Goal: Information Seeking & Learning: Learn about a topic

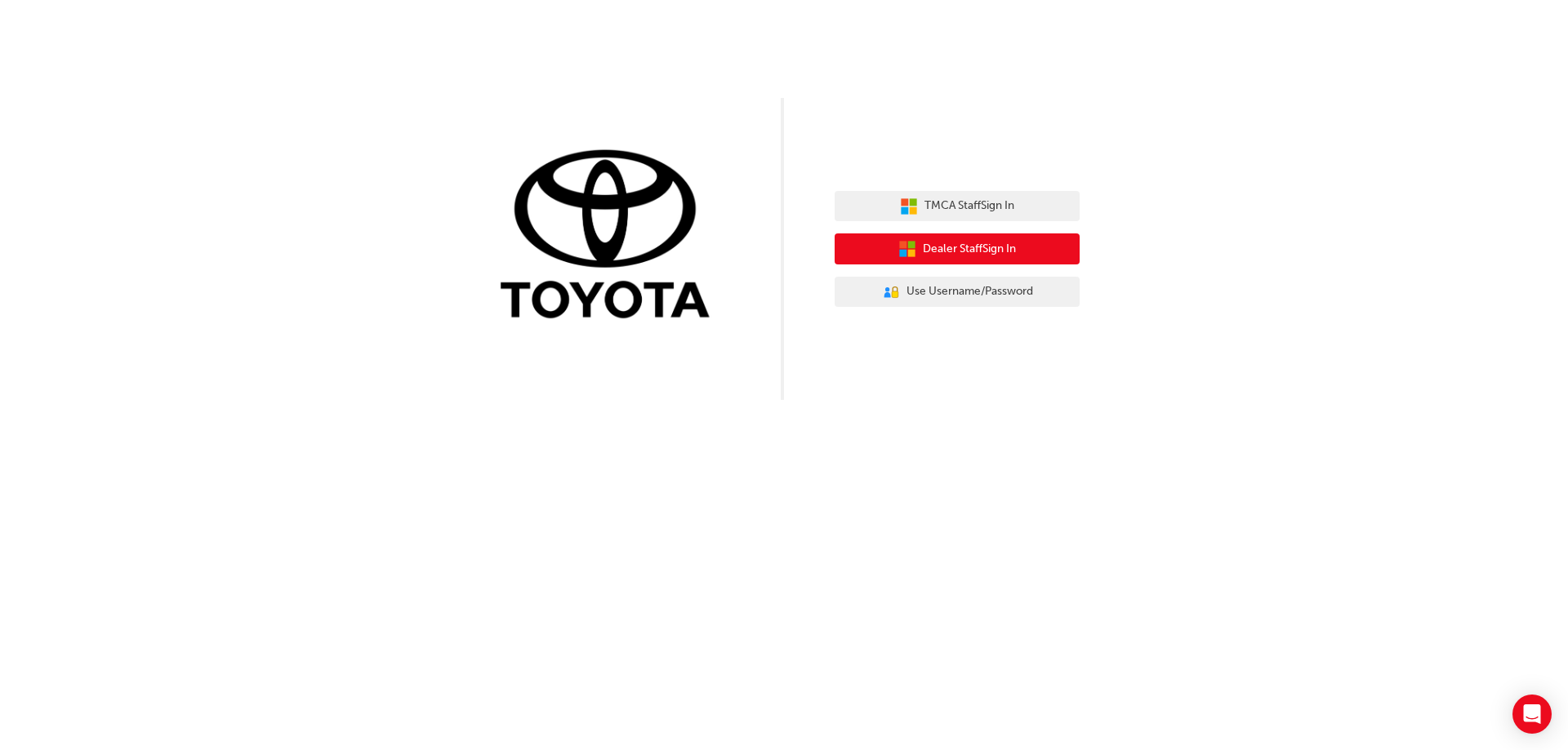
click at [988, 243] on span "Dealer Staff Sign In" at bounding box center [969, 249] width 93 height 19
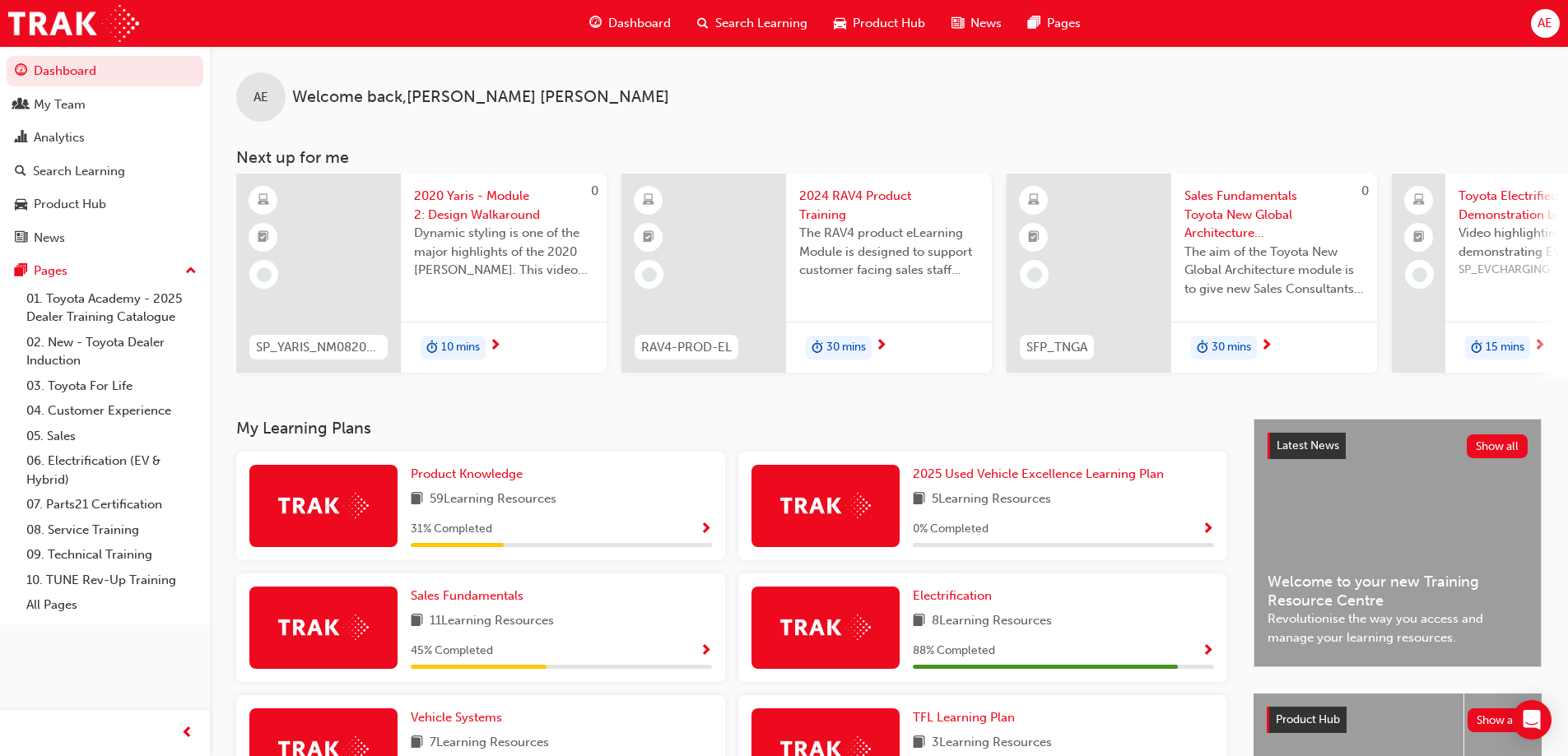
click at [774, 23] on span "Search Learning" at bounding box center [761, 23] width 92 height 19
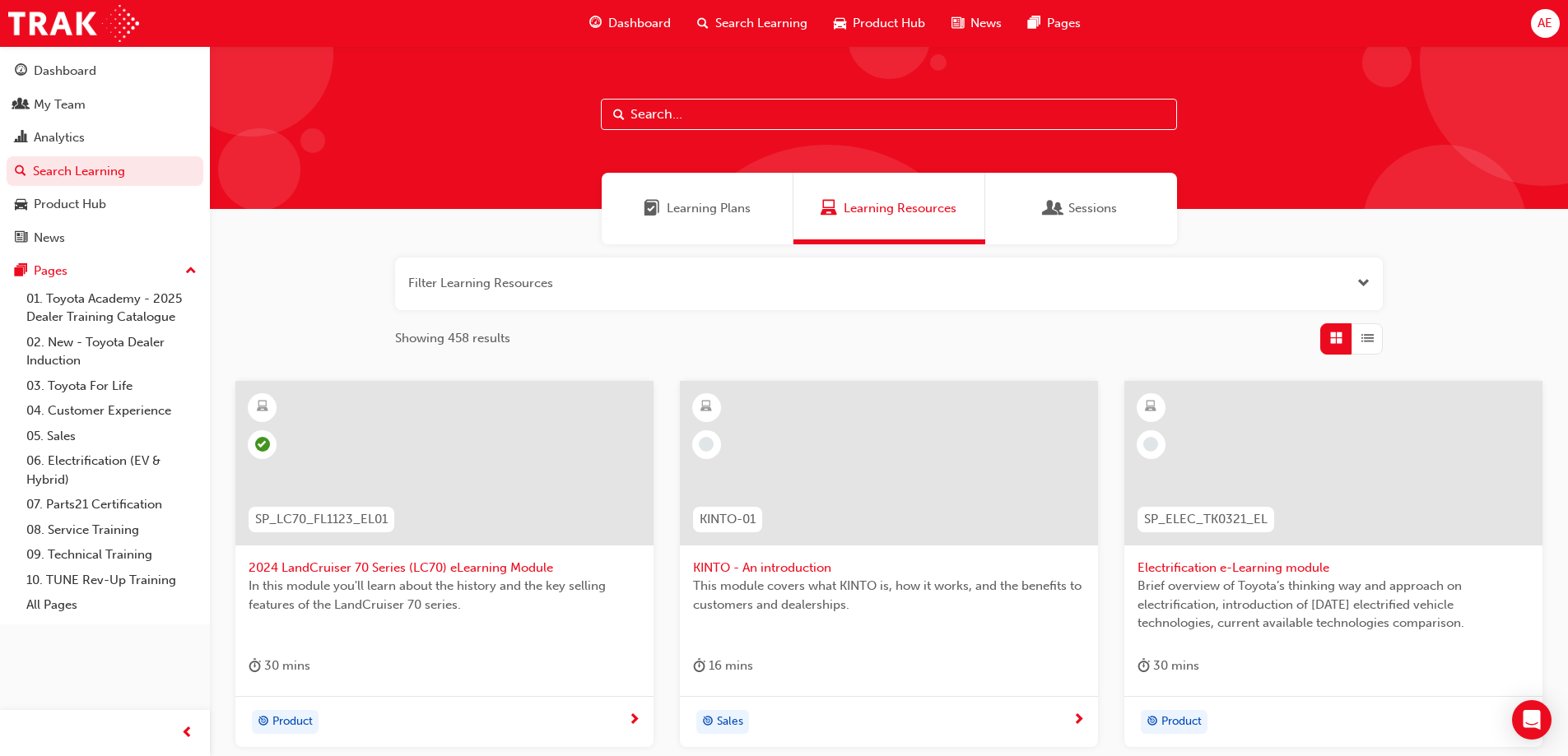
click at [712, 119] on input "text" at bounding box center [888, 114] width 576 height 31
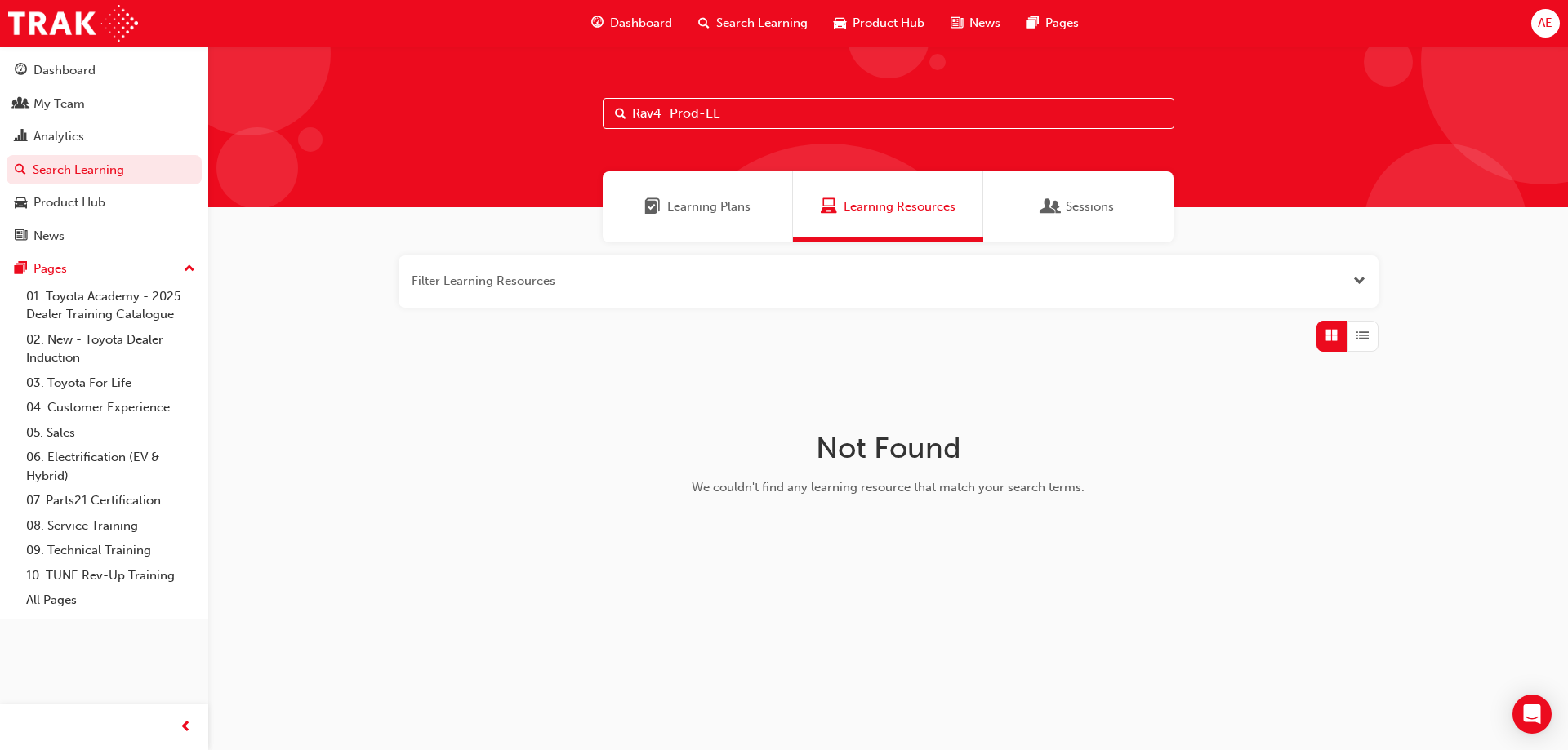
click at [731, 109] on input "Rav4_Prod-EL" at bounding box center [888, 113] width 571 height 31
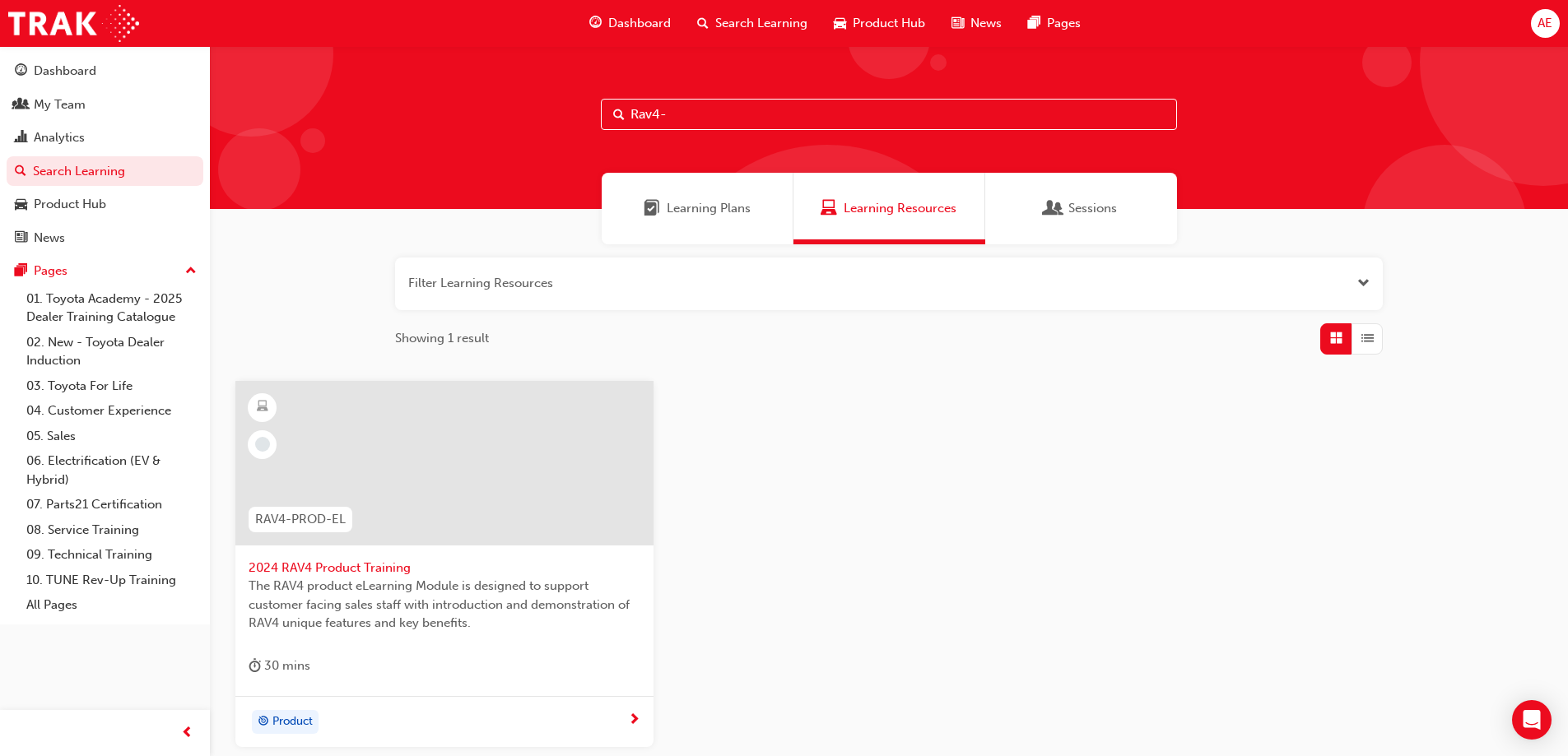
type input "Rav4-"
click at [333, 567] on span "2024 RAV4 Product Training" at bounding box center [444, 567] width 392 height 19
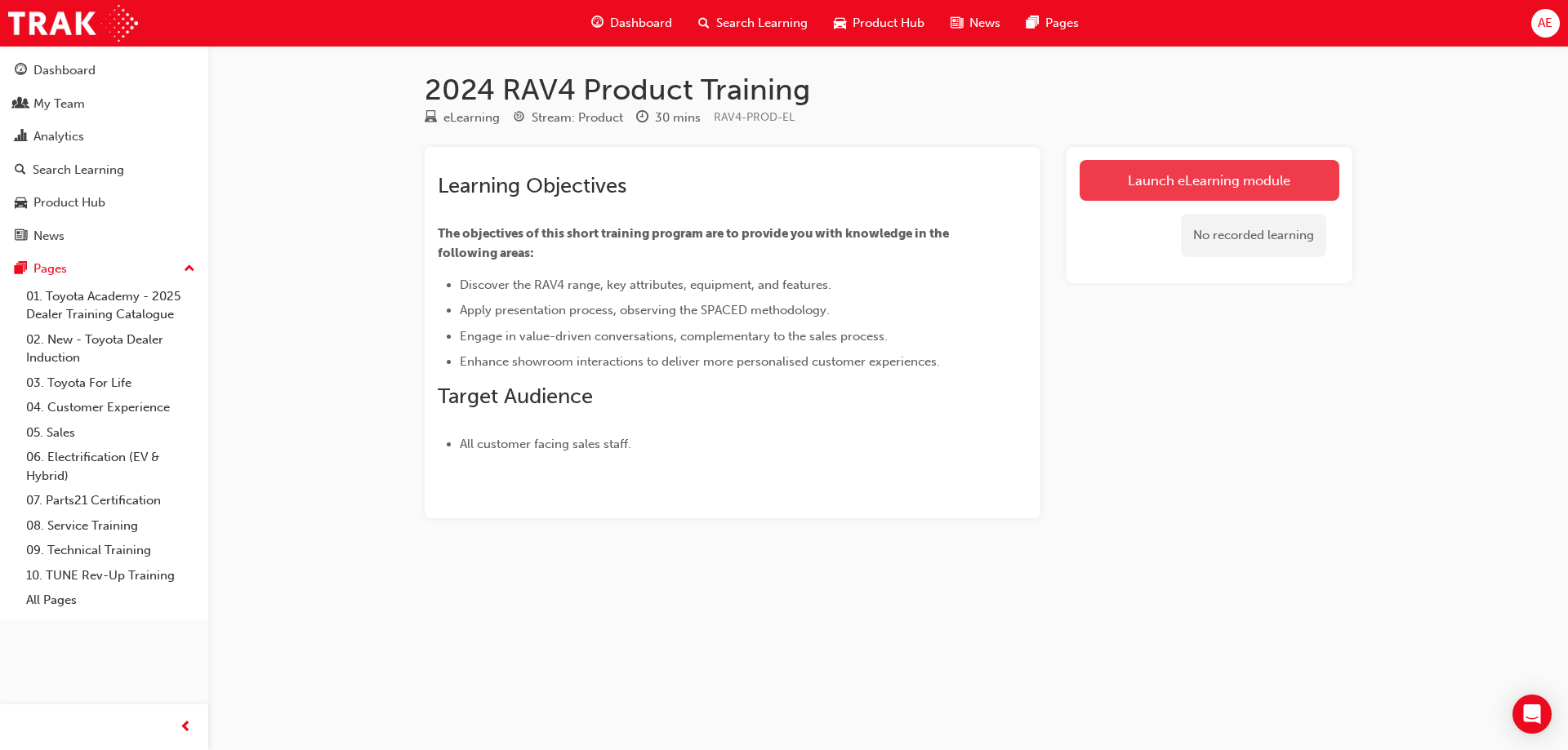
click at [1190, 177] on link "Launch eLearning module" at bounding box center [1210, 180] width 259 height 41
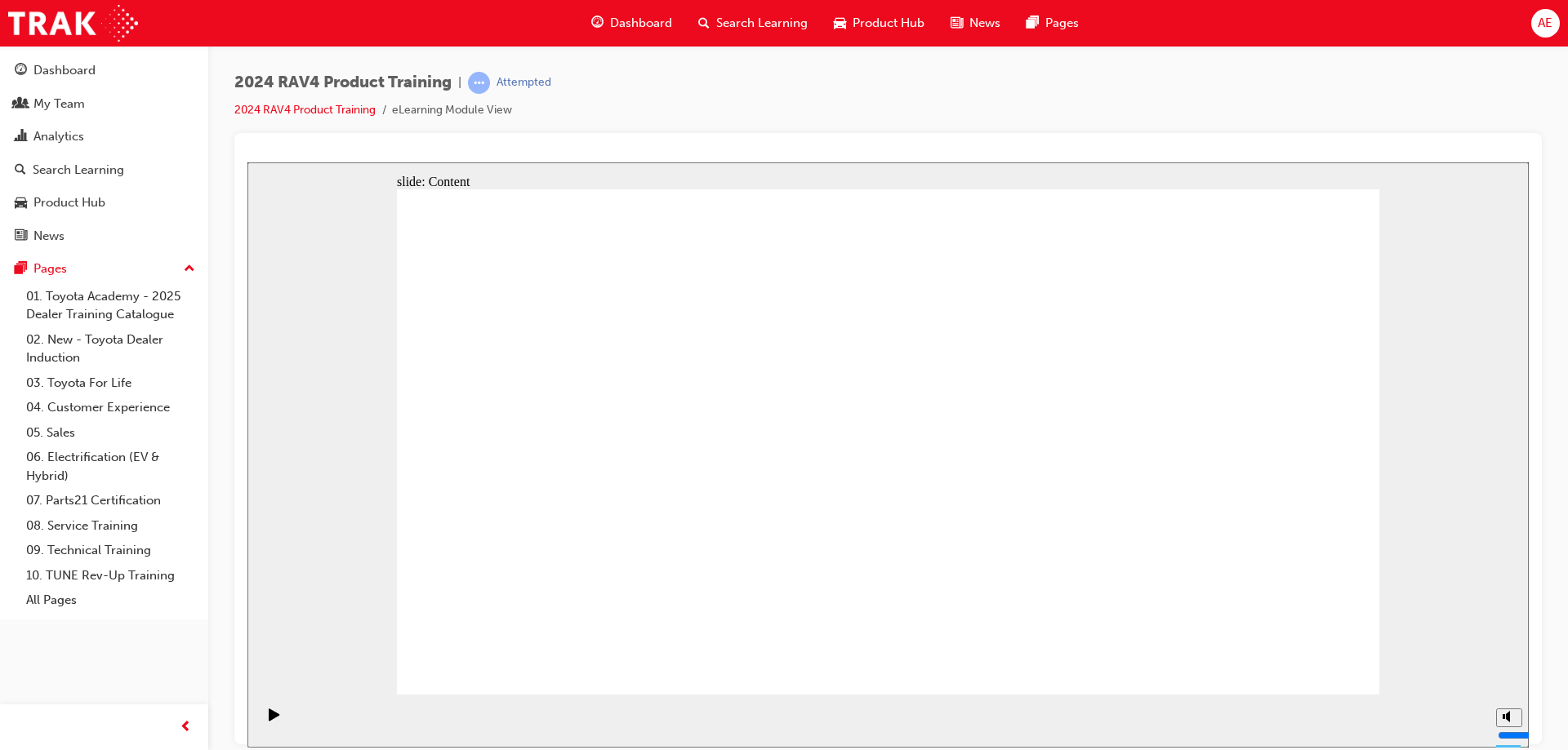
drag, startPoint x: 1252, startPoint y: 648, endPoint x: 1262, endPoint y: 659, distance: 14.9
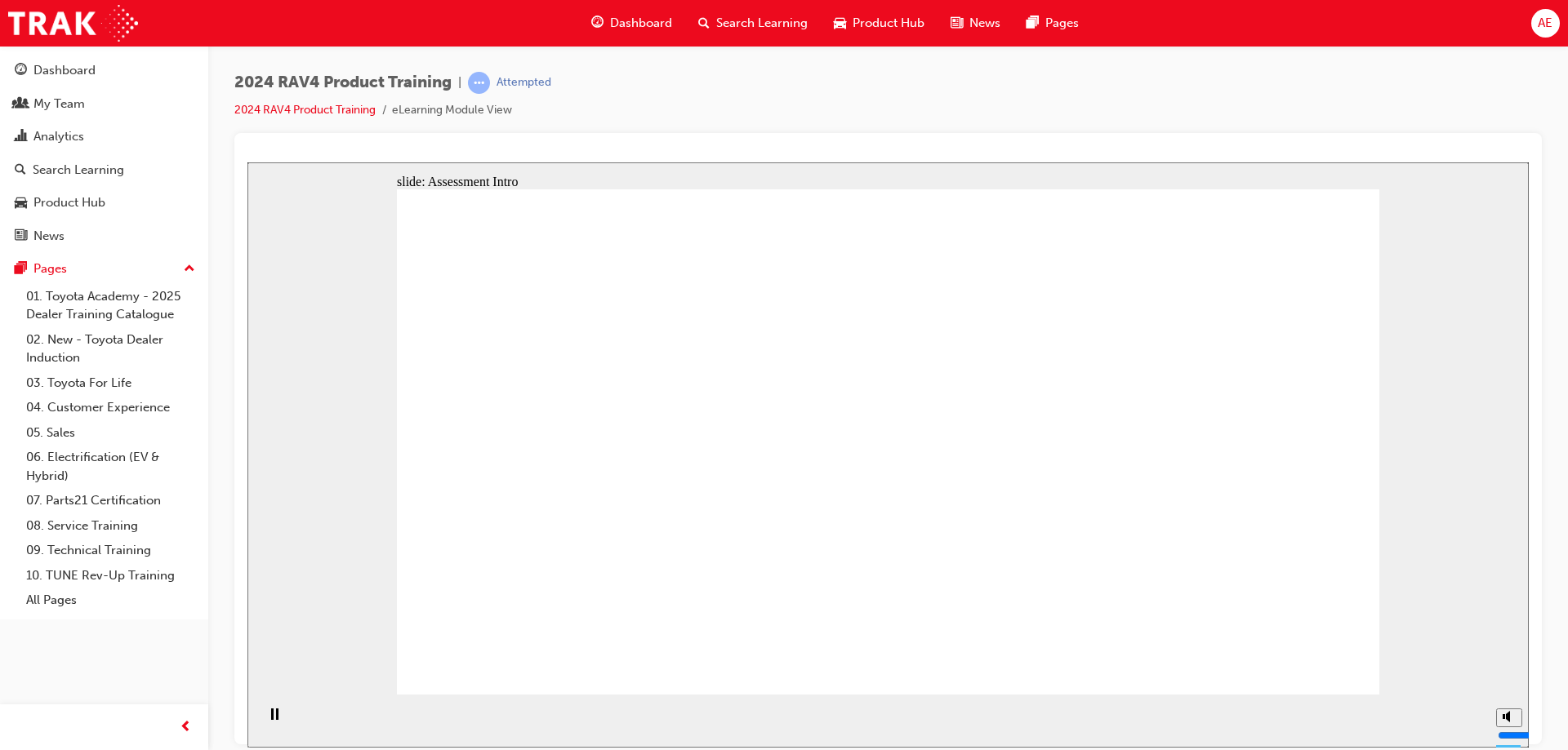
radio input "true"
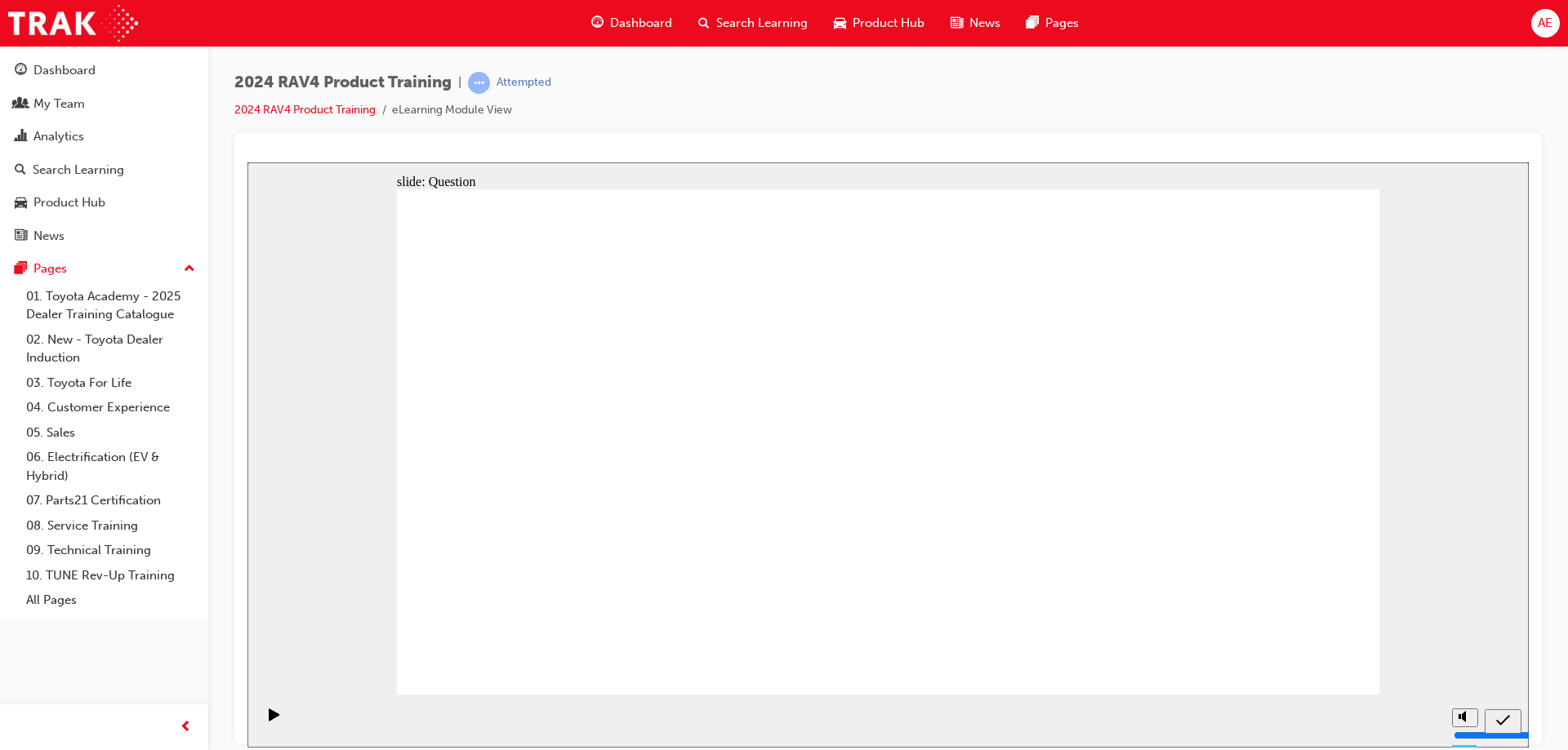
radio input "false"
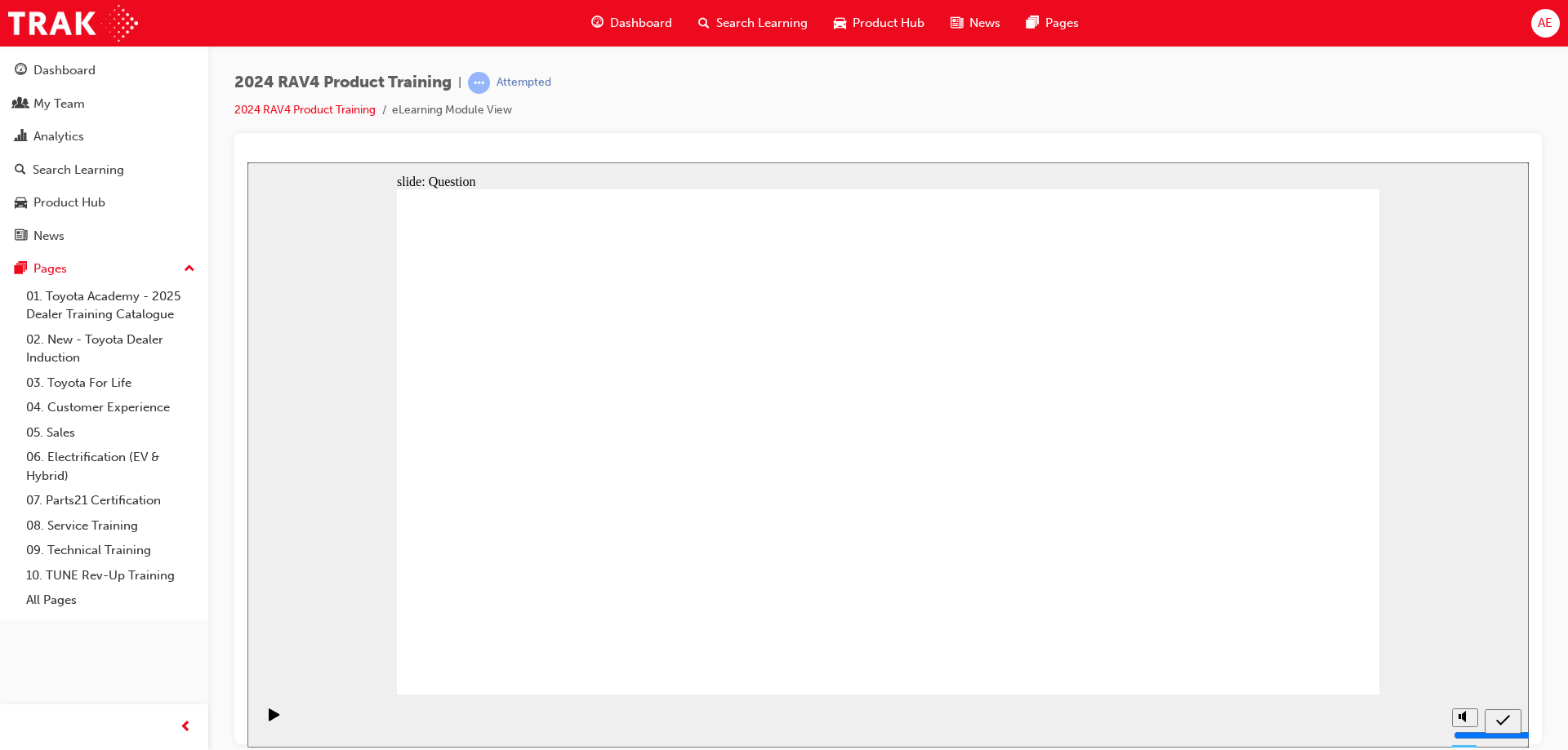
radio input "true"
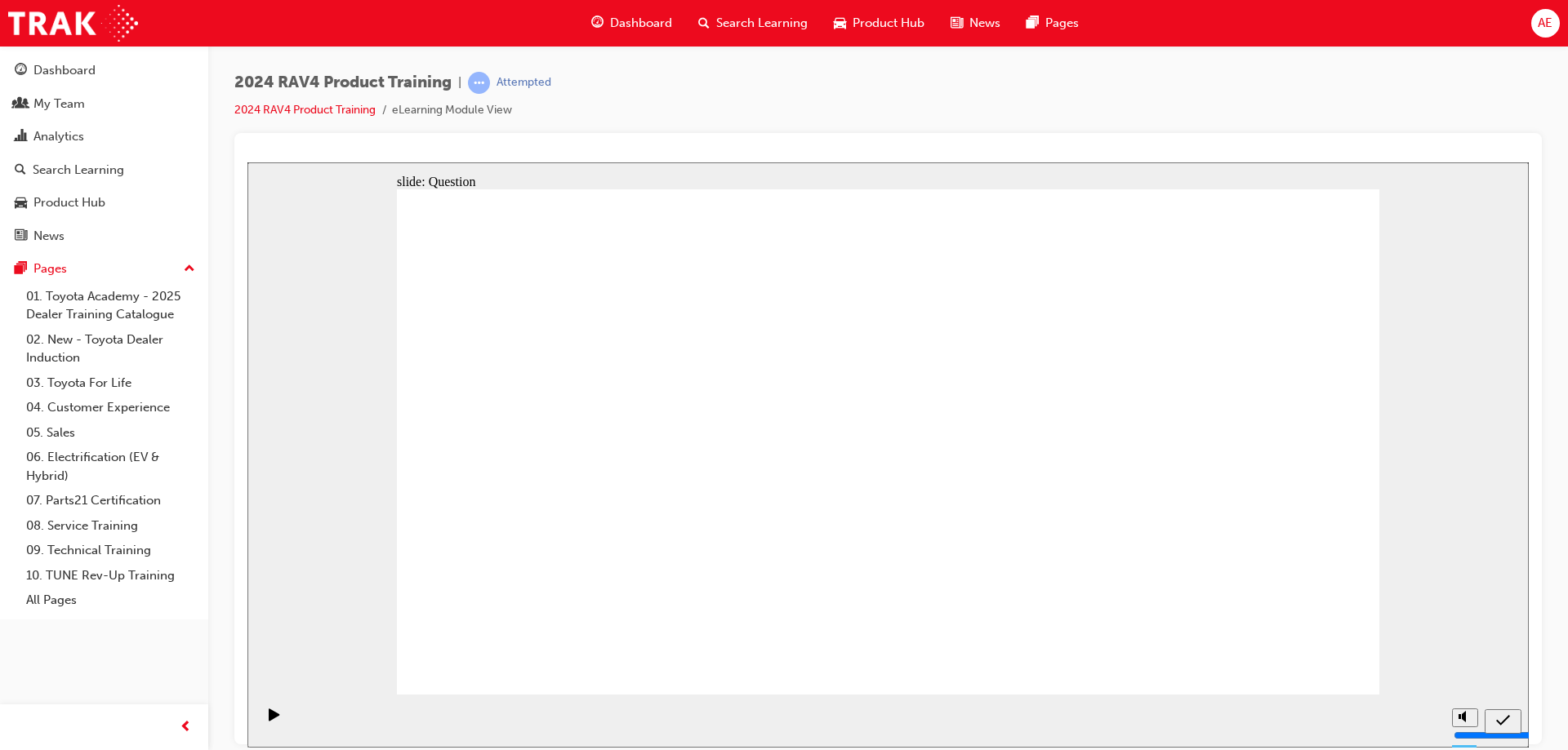
radio input "true"
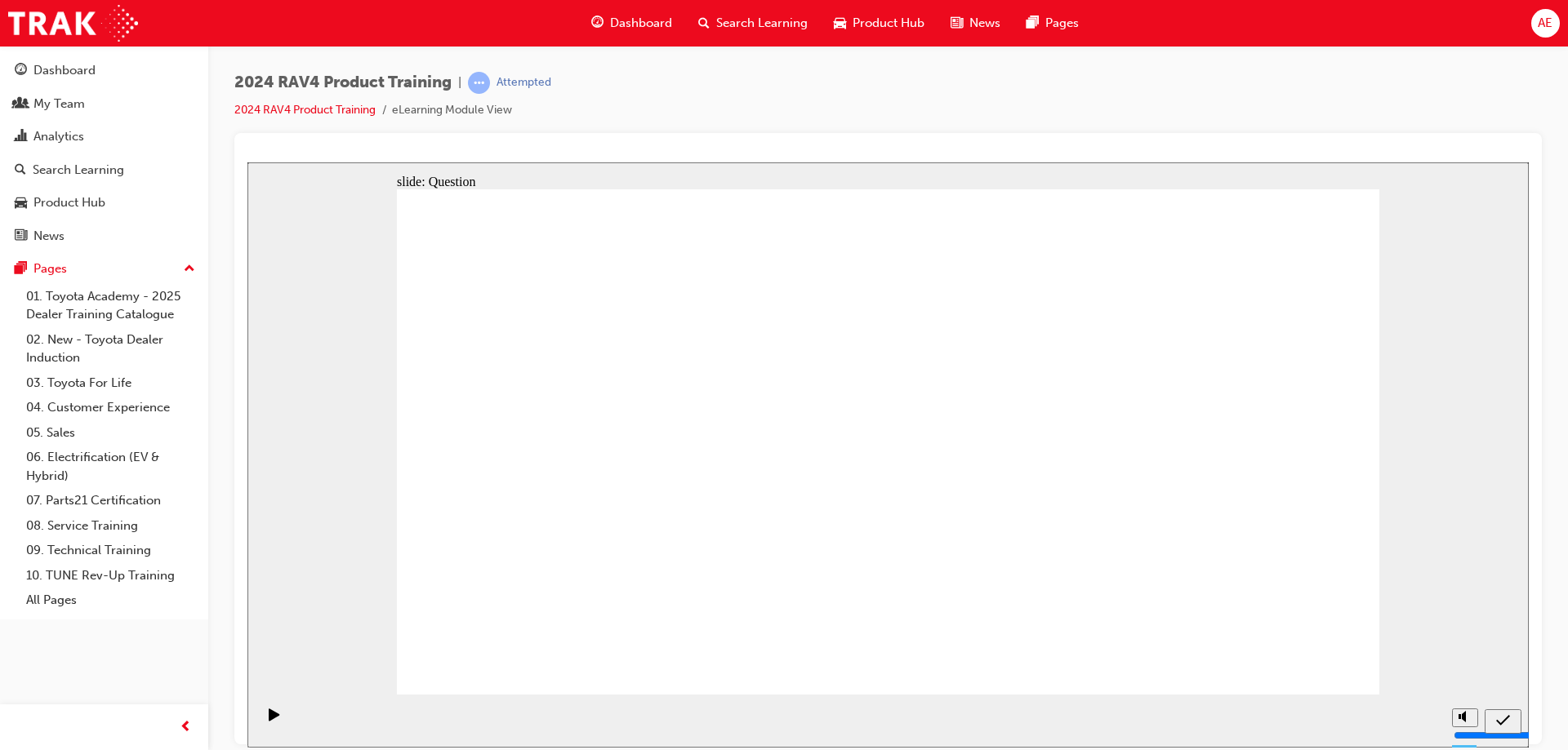
drag, startPoint x: 609, startPoint y: 600, endPoint x: 586, endPoint y: 443, distance: 158.7
drag, startPoint x: 581, startPoint y: 434, endPoint x: 612, endPoint y: 559, distance: 128.8
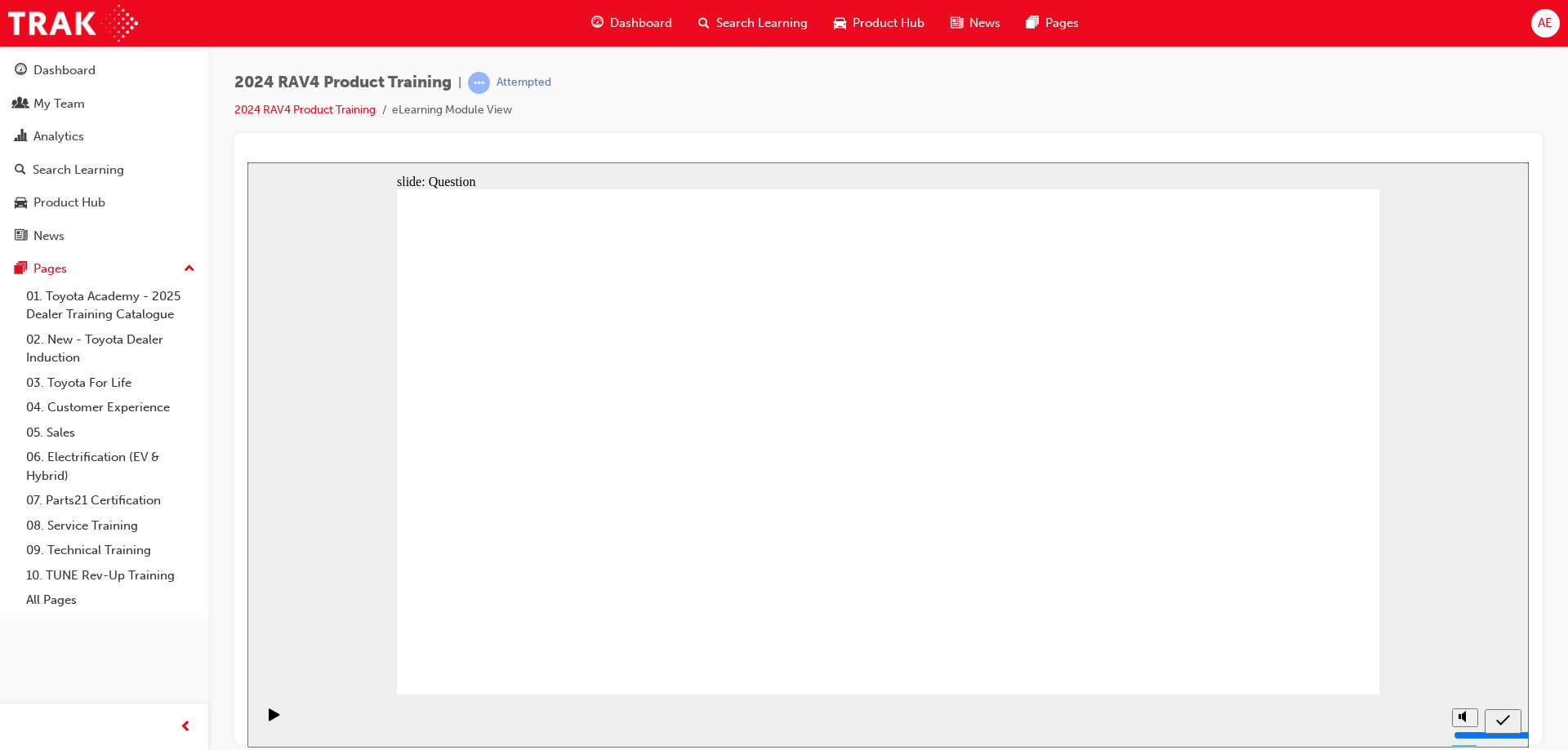
drag, startPoint x: 1202, startPoint y: 400, endPoint x: 802, endPoint y: 561, distance: 431.2
drag, startPoint x: 751, startPoint y: 382, endPoint x: 1127, endPoint y: 538, distance: 407.1
drag, startPoint x: 980, startPoint y: 375, endPoint x: 967, endPoint y: 549, distance: 174.5
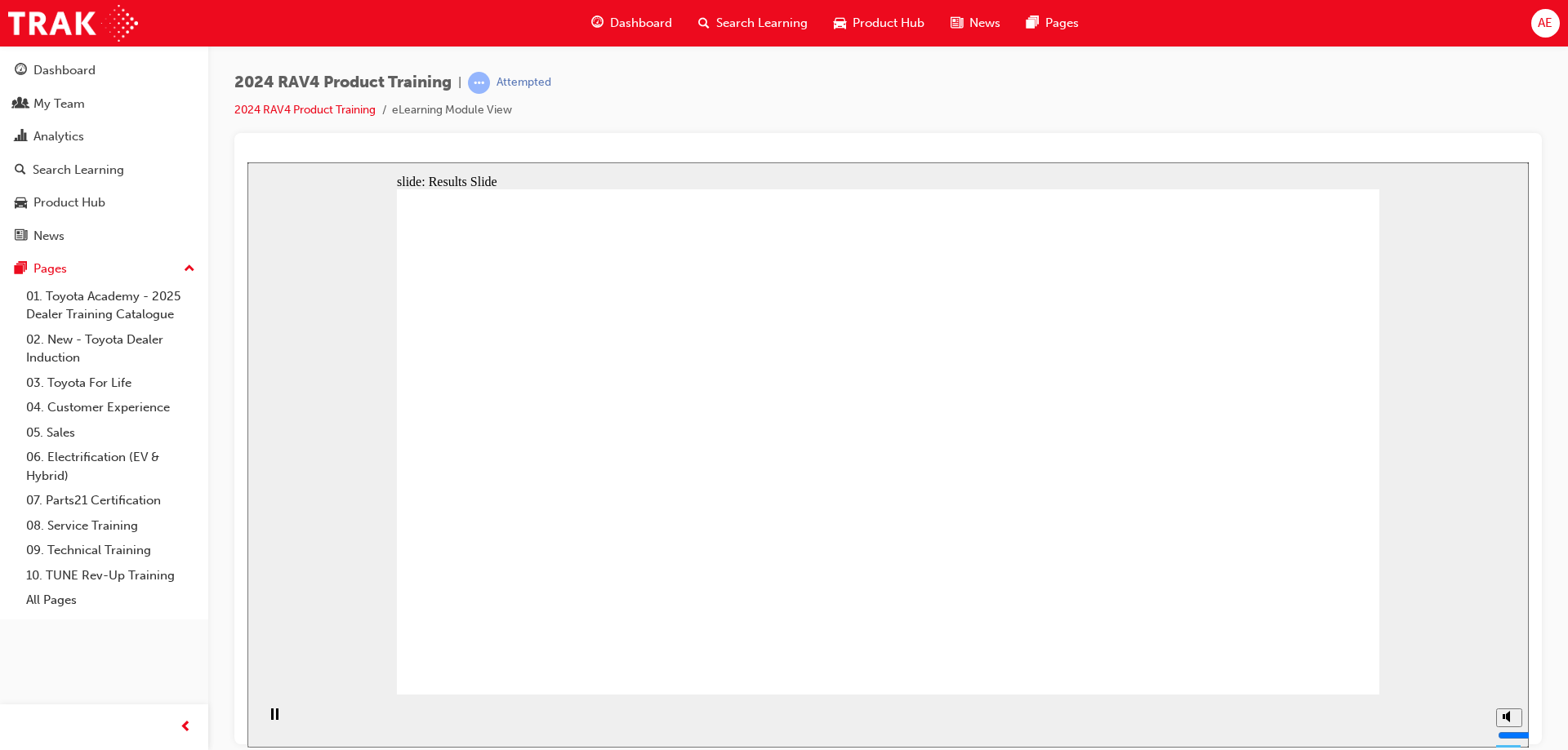
radio input "true"
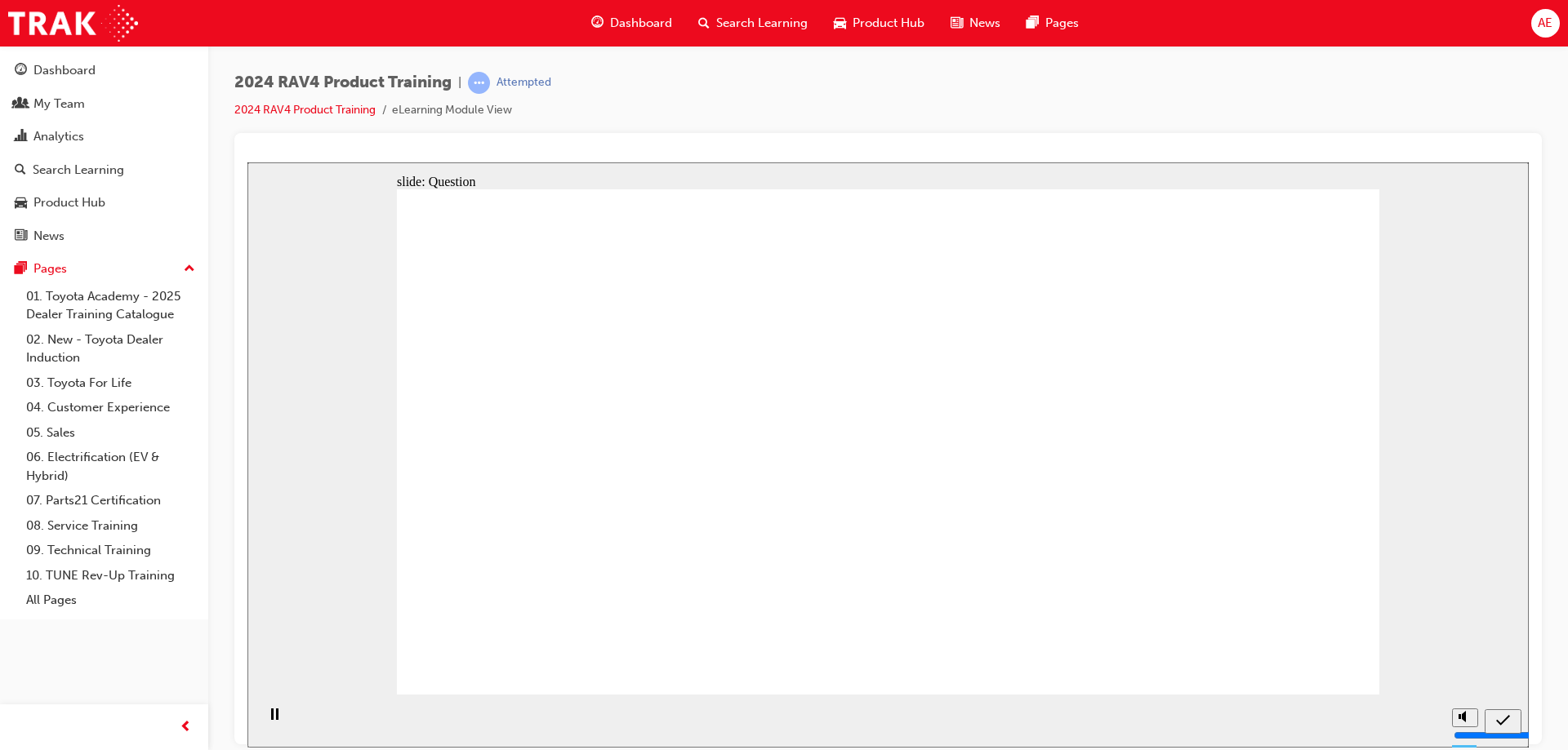
radio input "true"
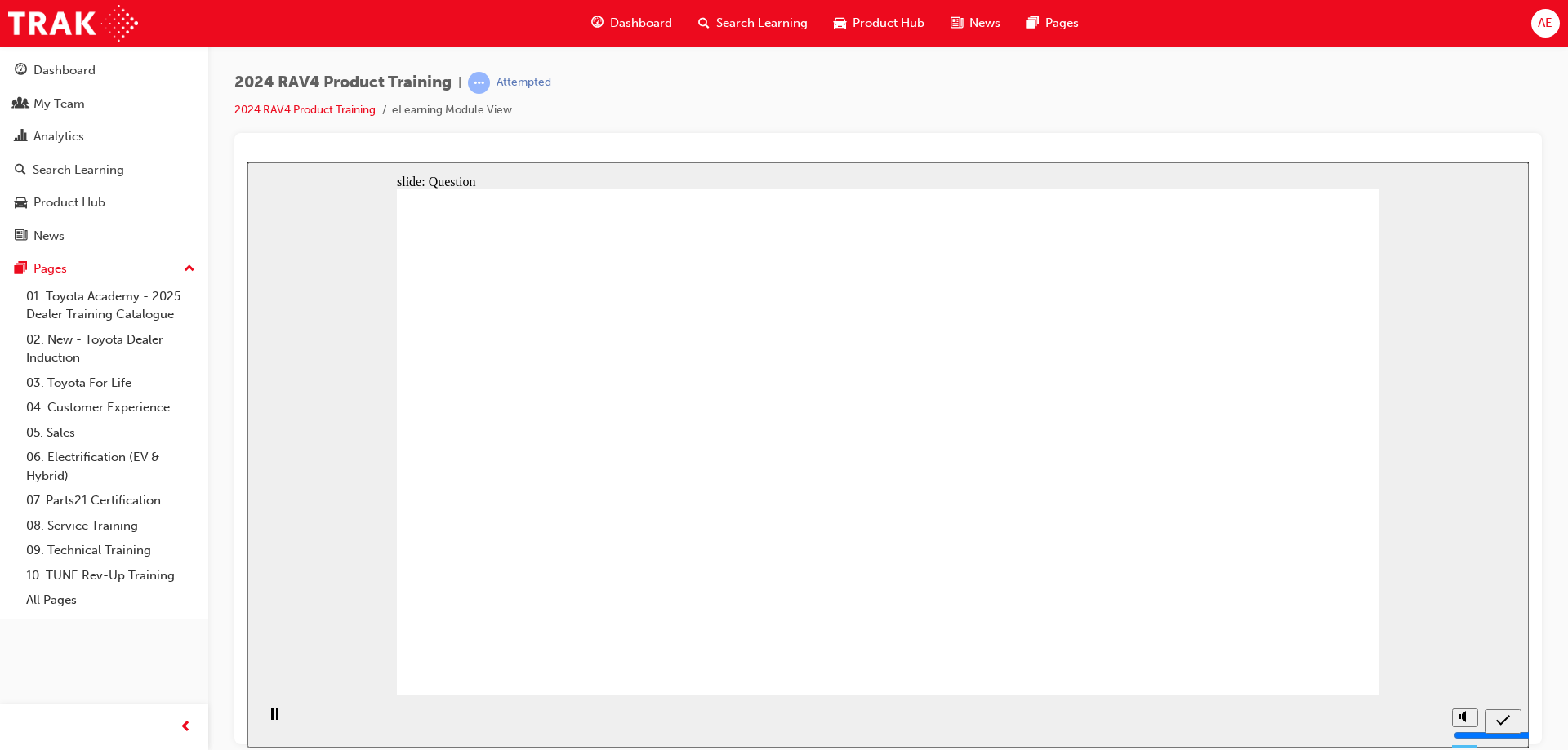
radio input "true"
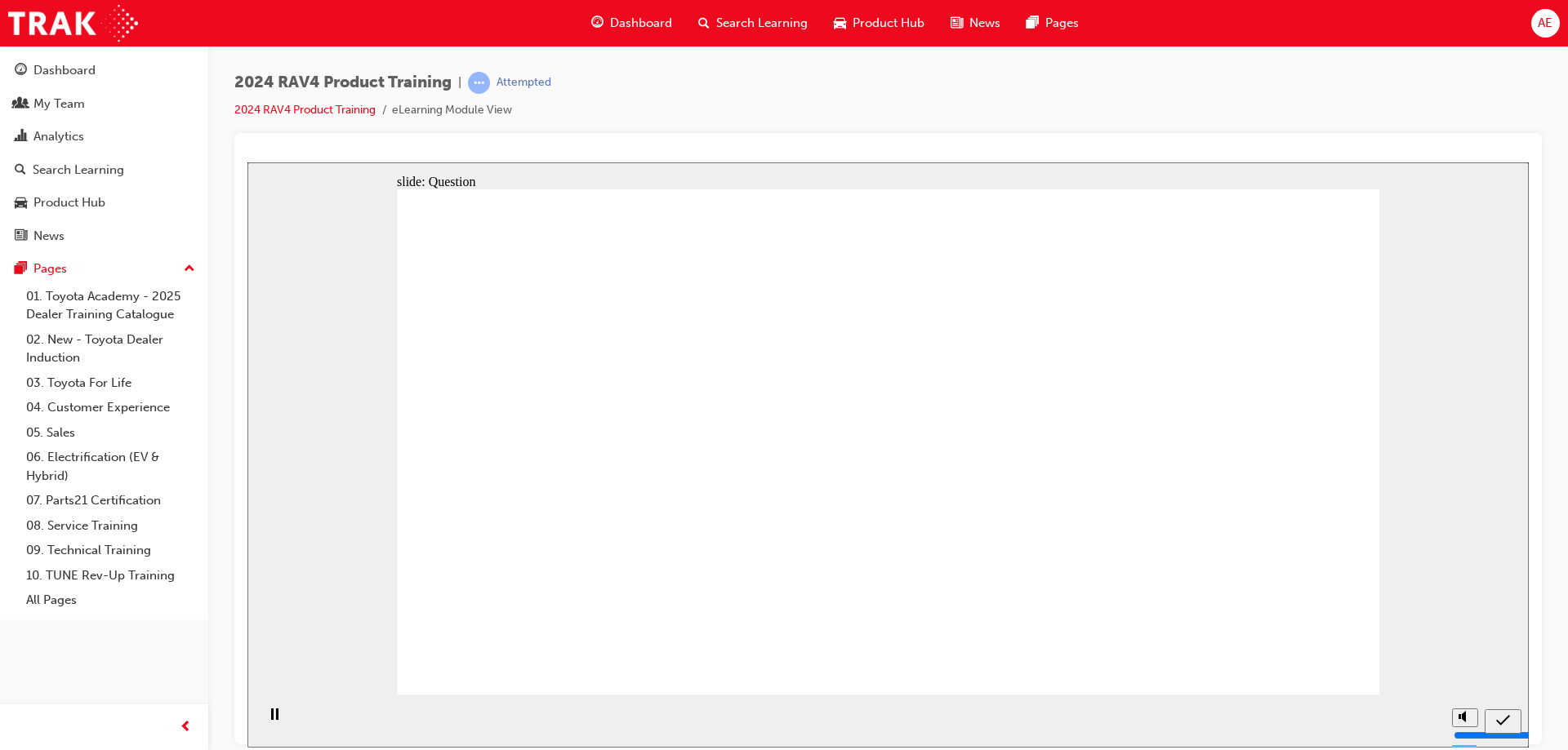
drag, startPoint x: 769, startPoint y: 405, endPoint x: 1125, endPoint y: 566, distance: 390.7
drag, startPoint x: 1164, startPoint y: 405, endPoint x: 779, endPoint y: 553, distance: 412.5
drag, startPoint x: 960, startPoint y: 401, endPoint x: 561, endPoint y: 513, distance: 414.4
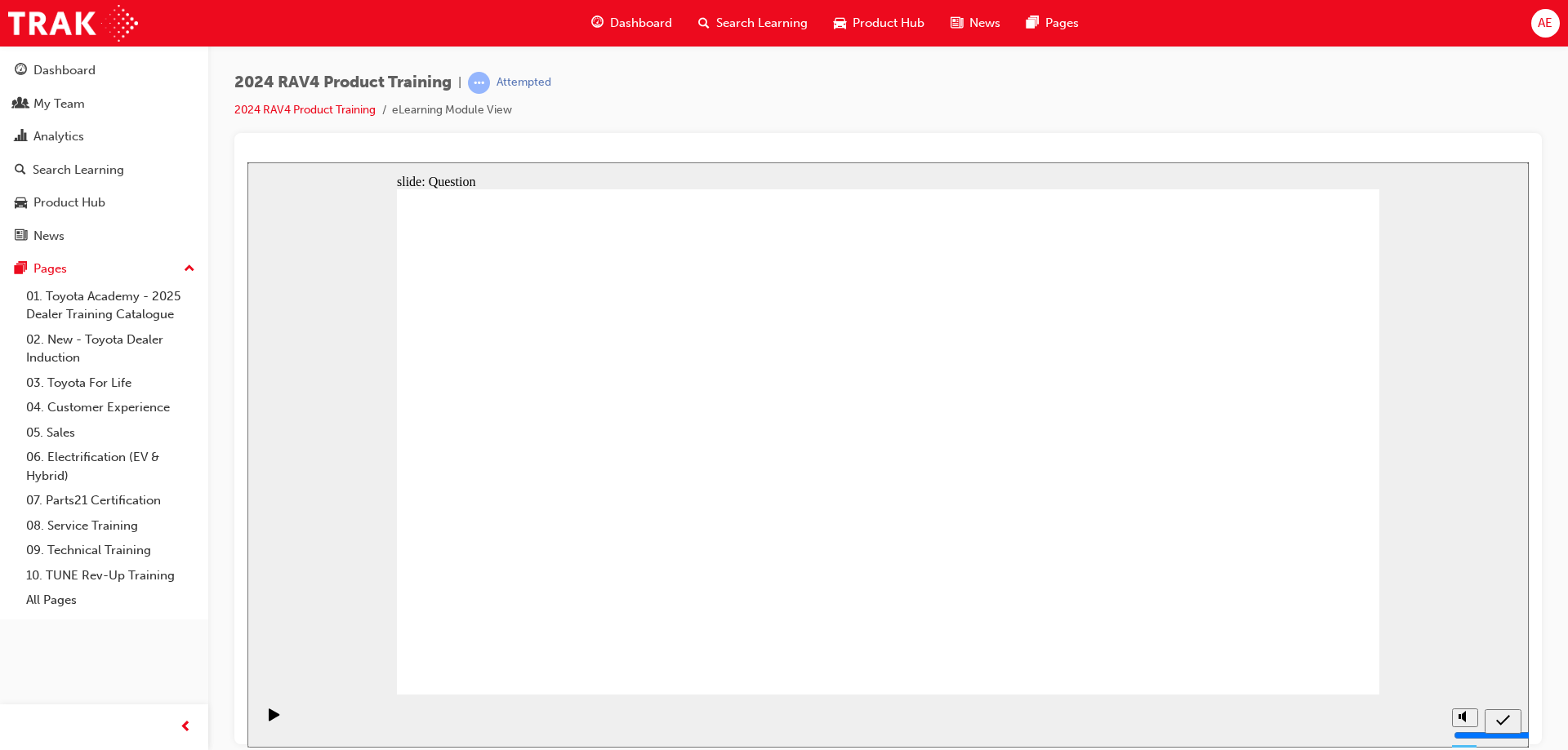
drag, startPoint x: 553, startPoint y: 397, endPoint x: 931, endPoint y: 550, distance: 407.8
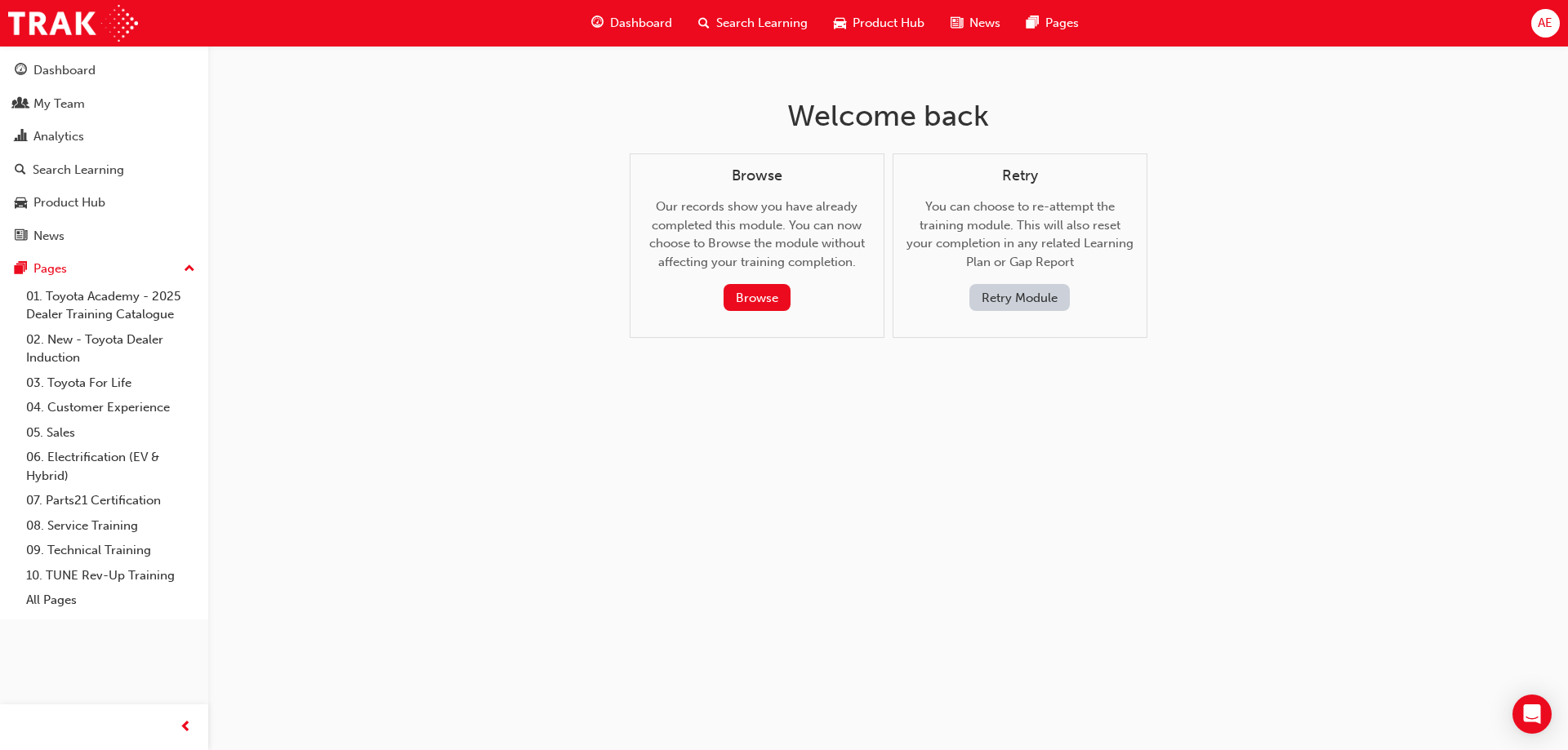
click at [766, 21] on span "Search Learning" at bounding box center [762, 23] width 91 height 19
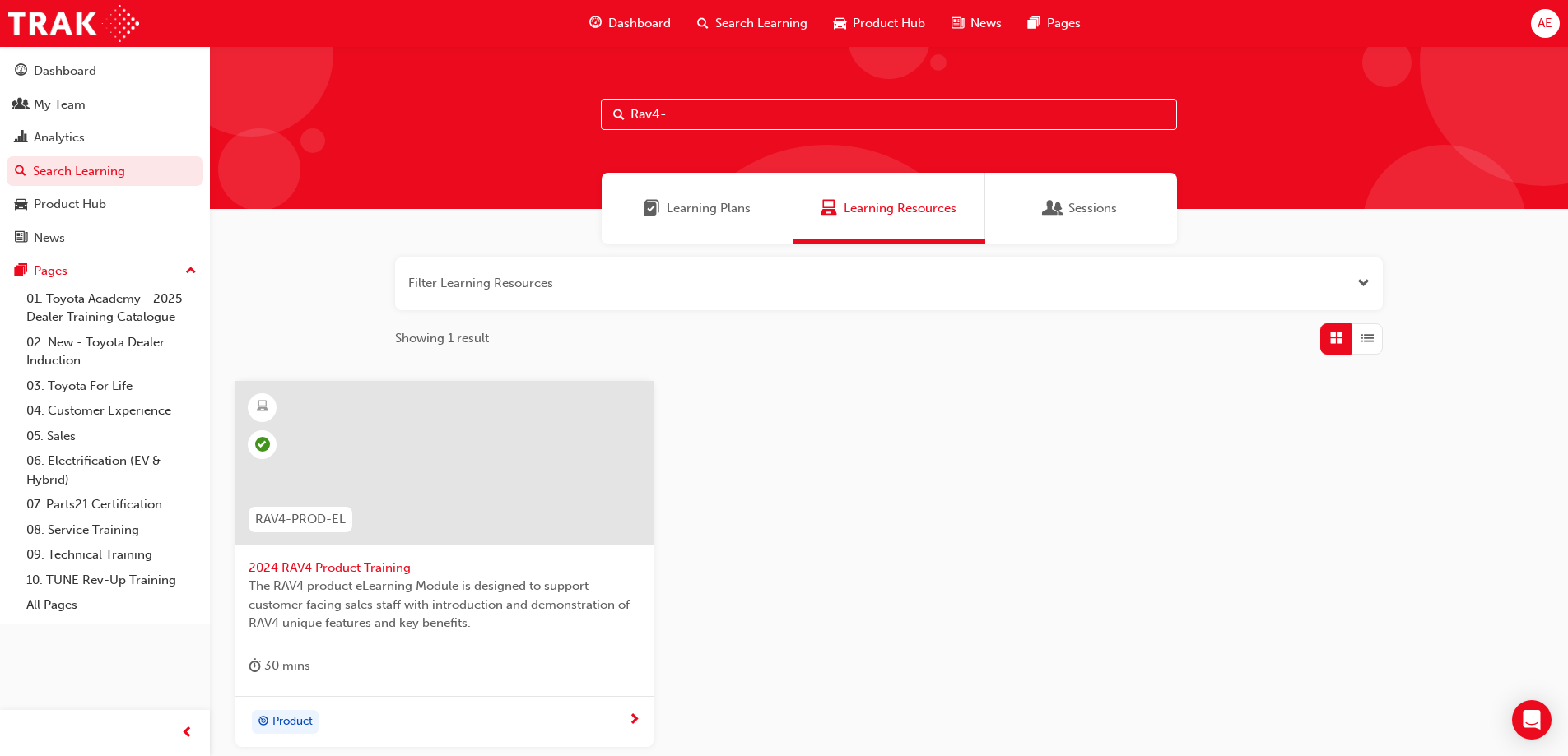
click at [698, 118] on input "Rav4-" at bounding box center [888, 114] width 576 height 31
type input "R"
type input "SP_MTC"
click at [459, 461] on div at bounding box center [444, 463] width 418 height 165
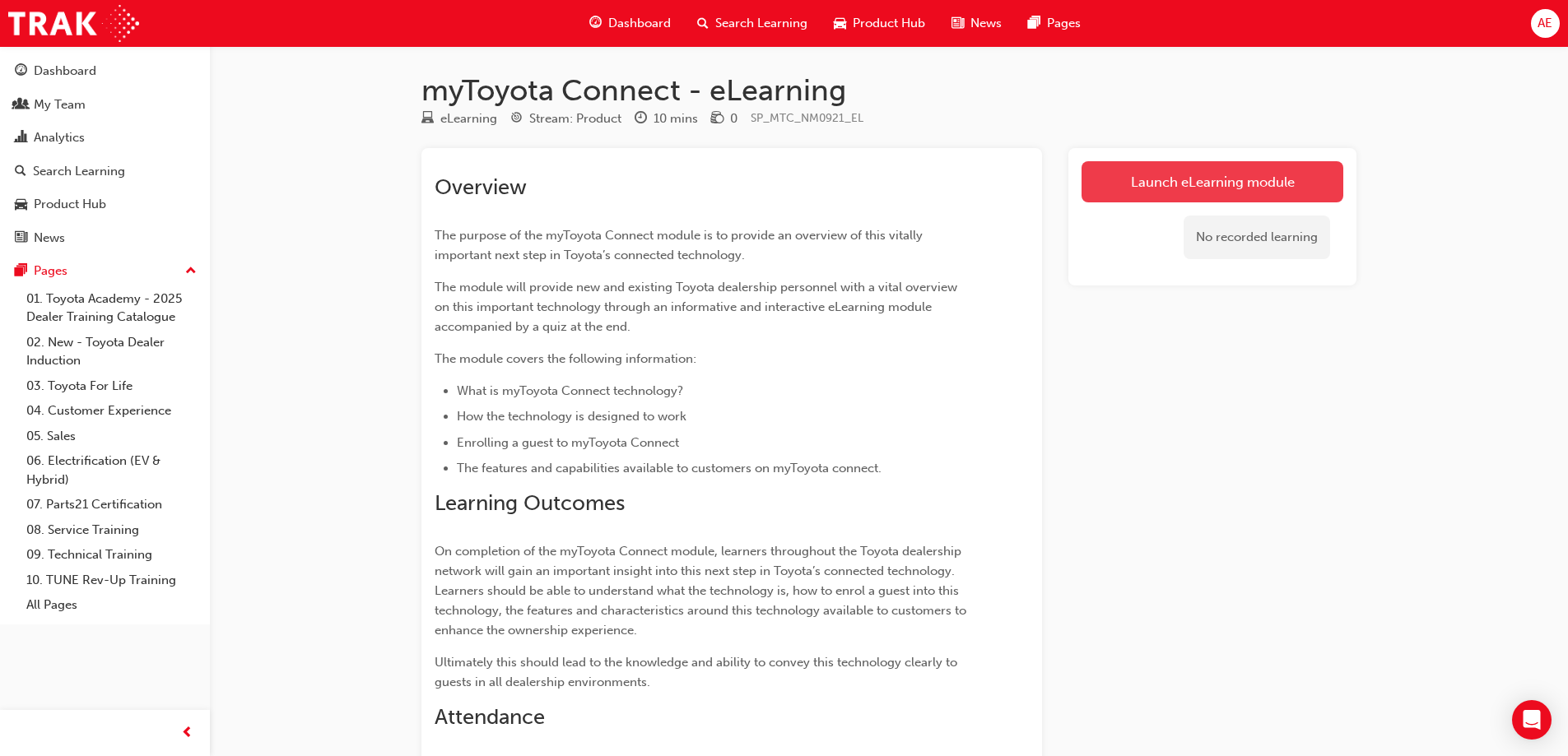
click at [1237, 183] on link "Launch eLearning module" at bounding box center [1212, 182] width 261 height 41
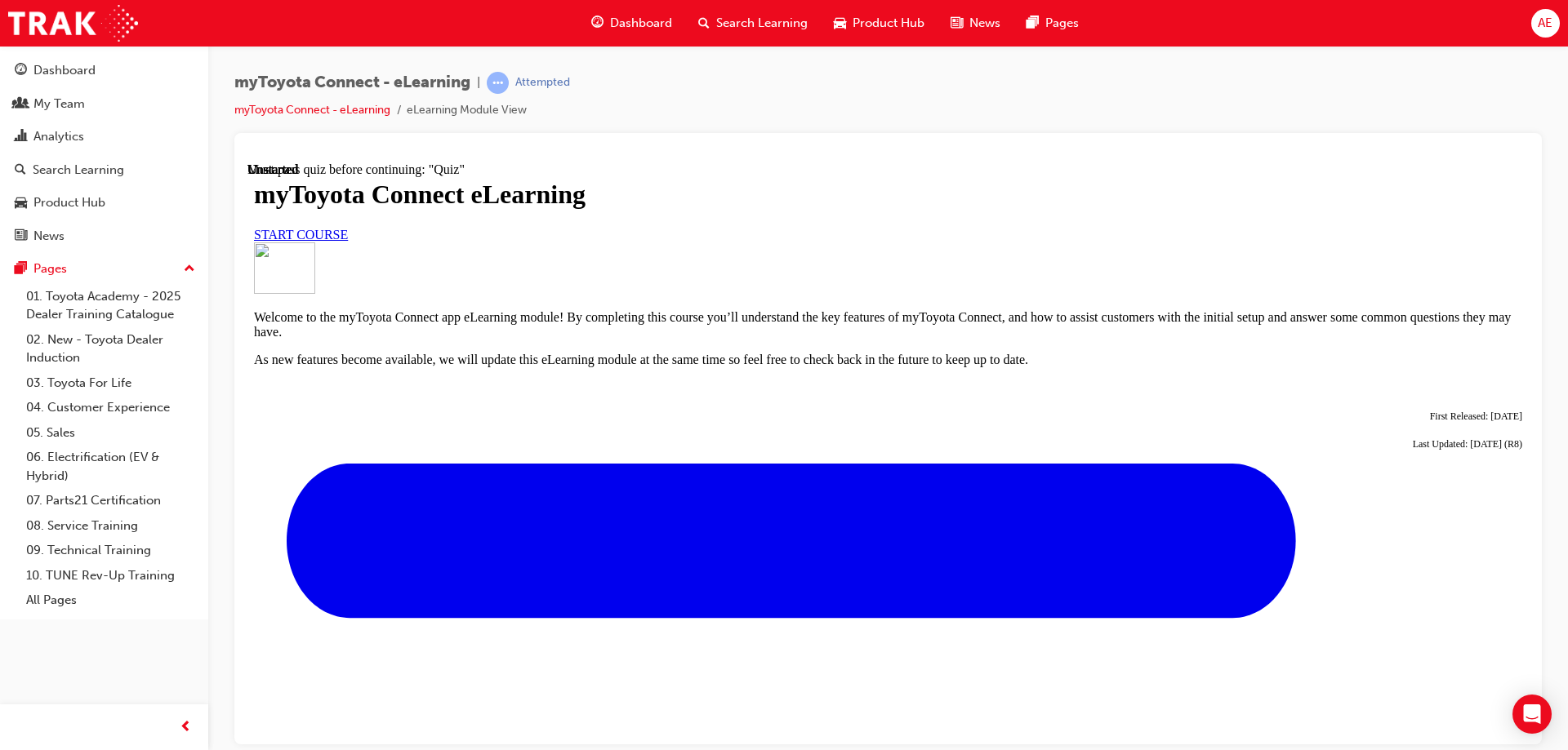
click at [347, 240] on span "START COURSE" at bounding box center [301, 234] width 94 height 14
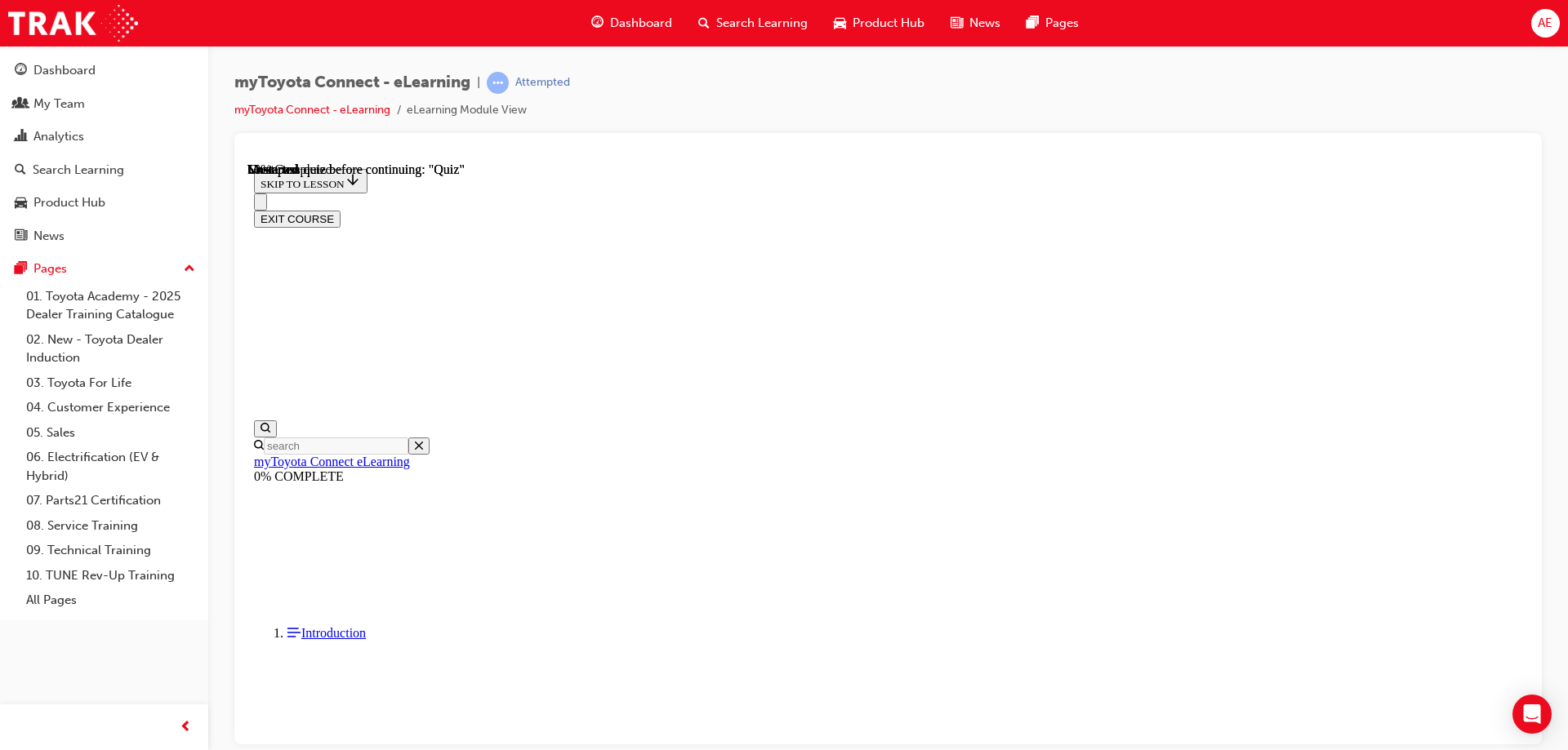
scroll to position [50, 0]
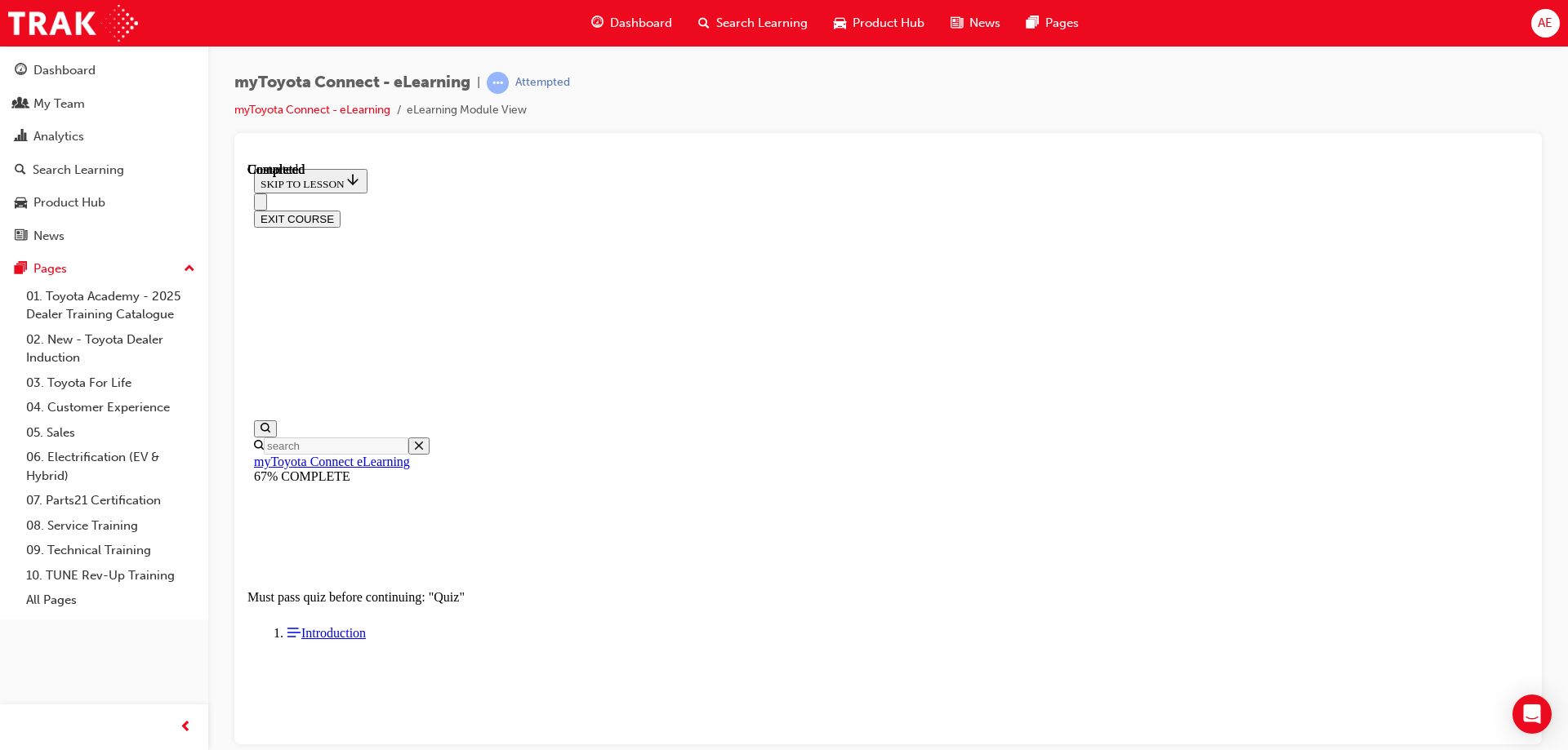
scroll to position [1193, 0]
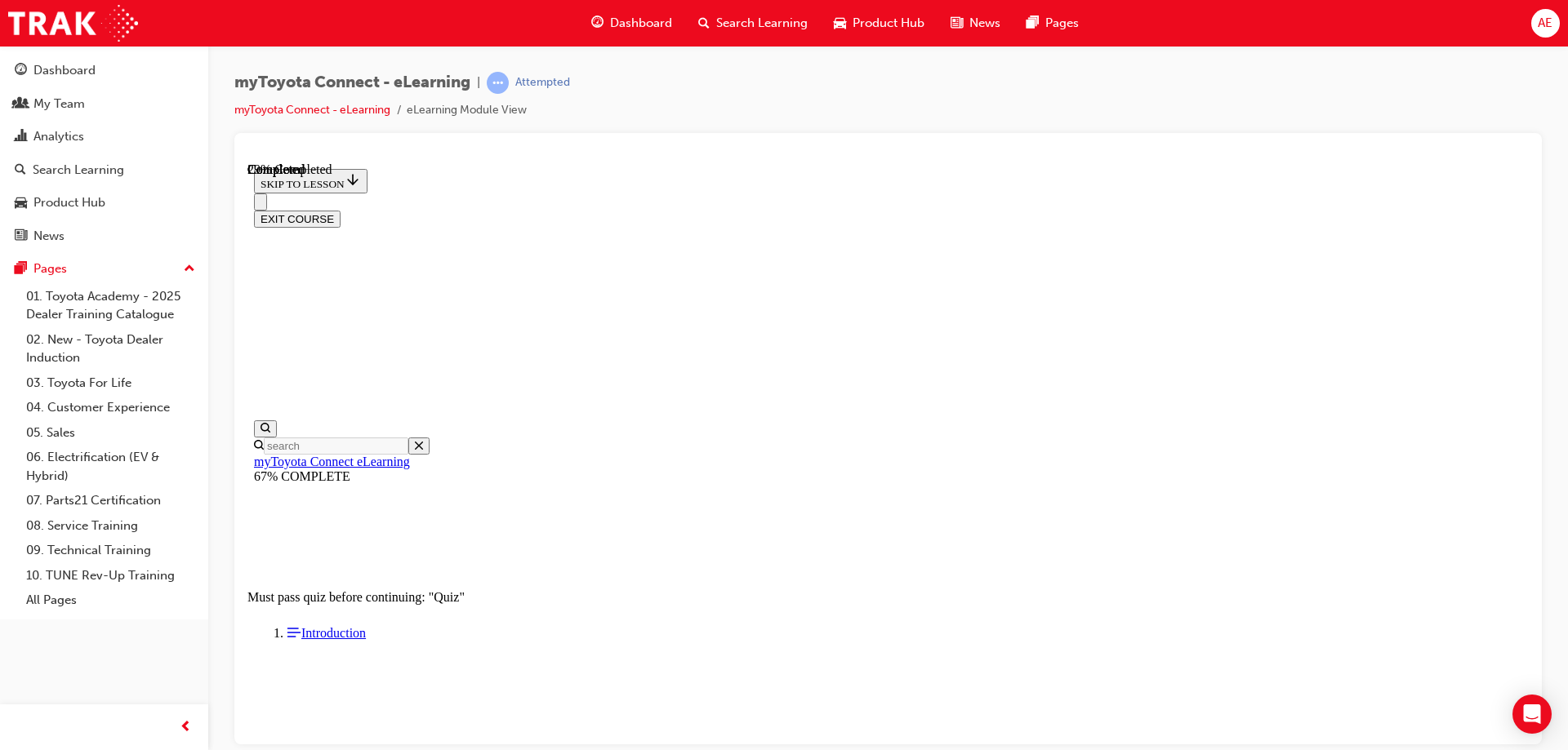
scroll to position [213, 0]
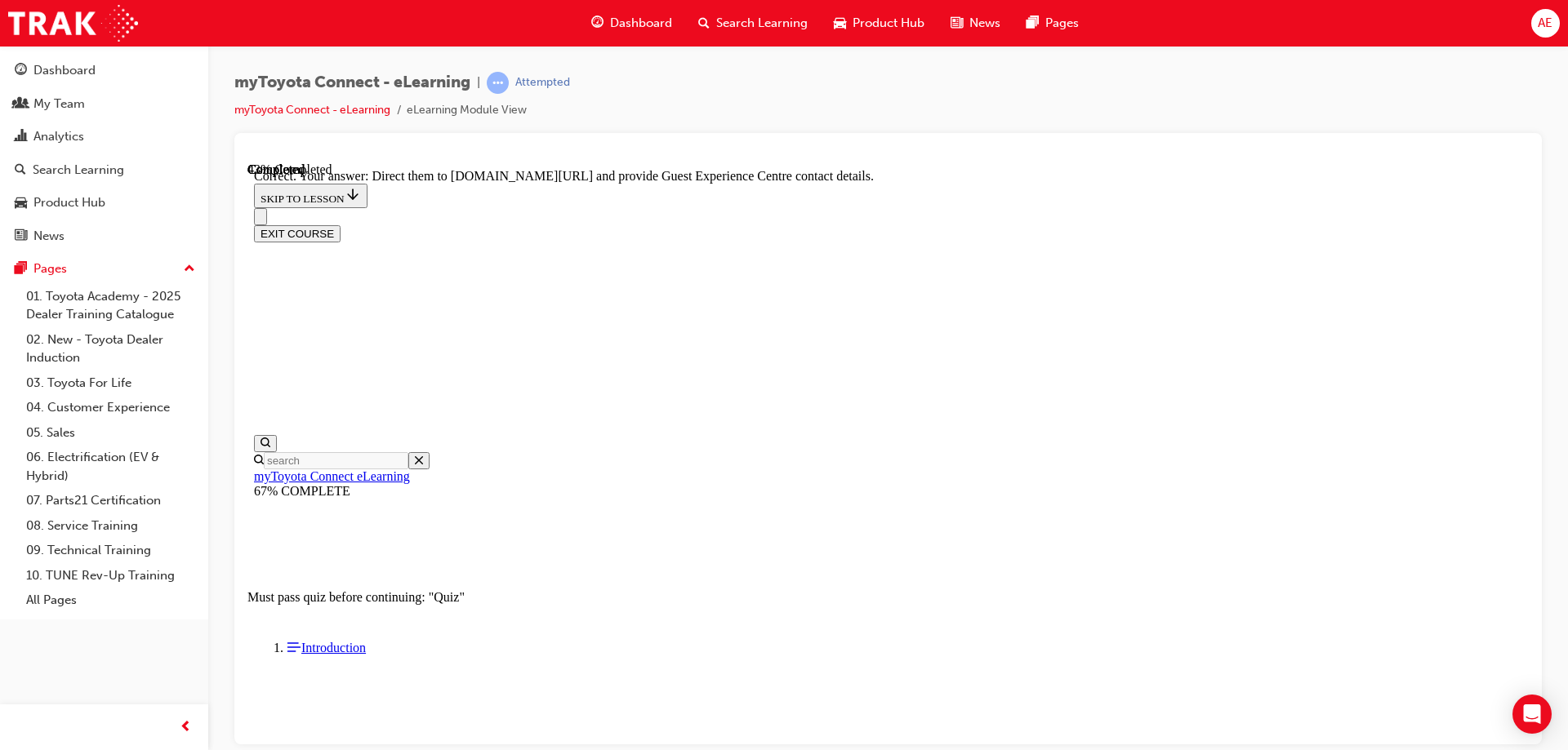
drag, startPoint x: 992, startPoint y: 658, endPoint x: 989, endPoint y: 669, distance: 11.4
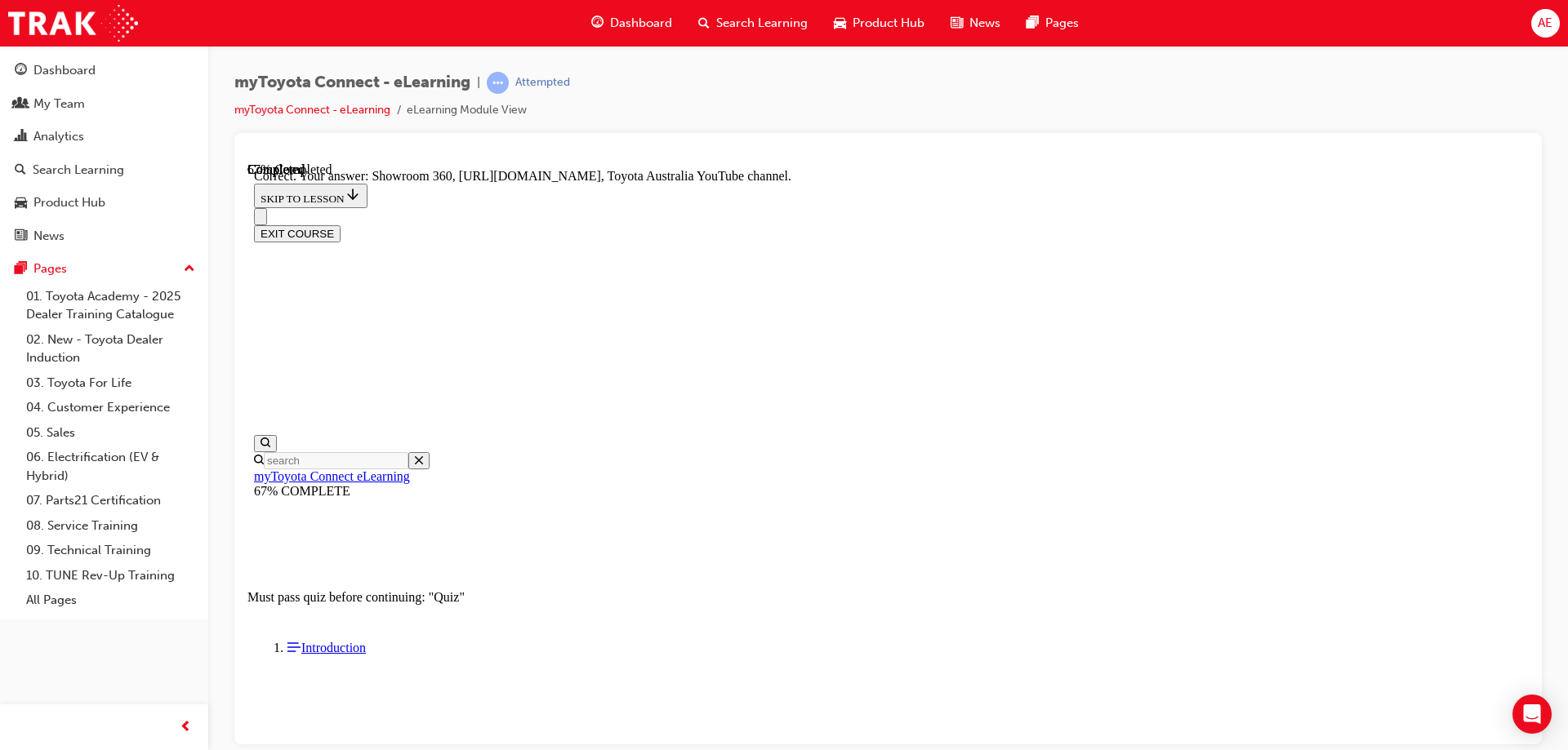
scroll to position [333, 0]
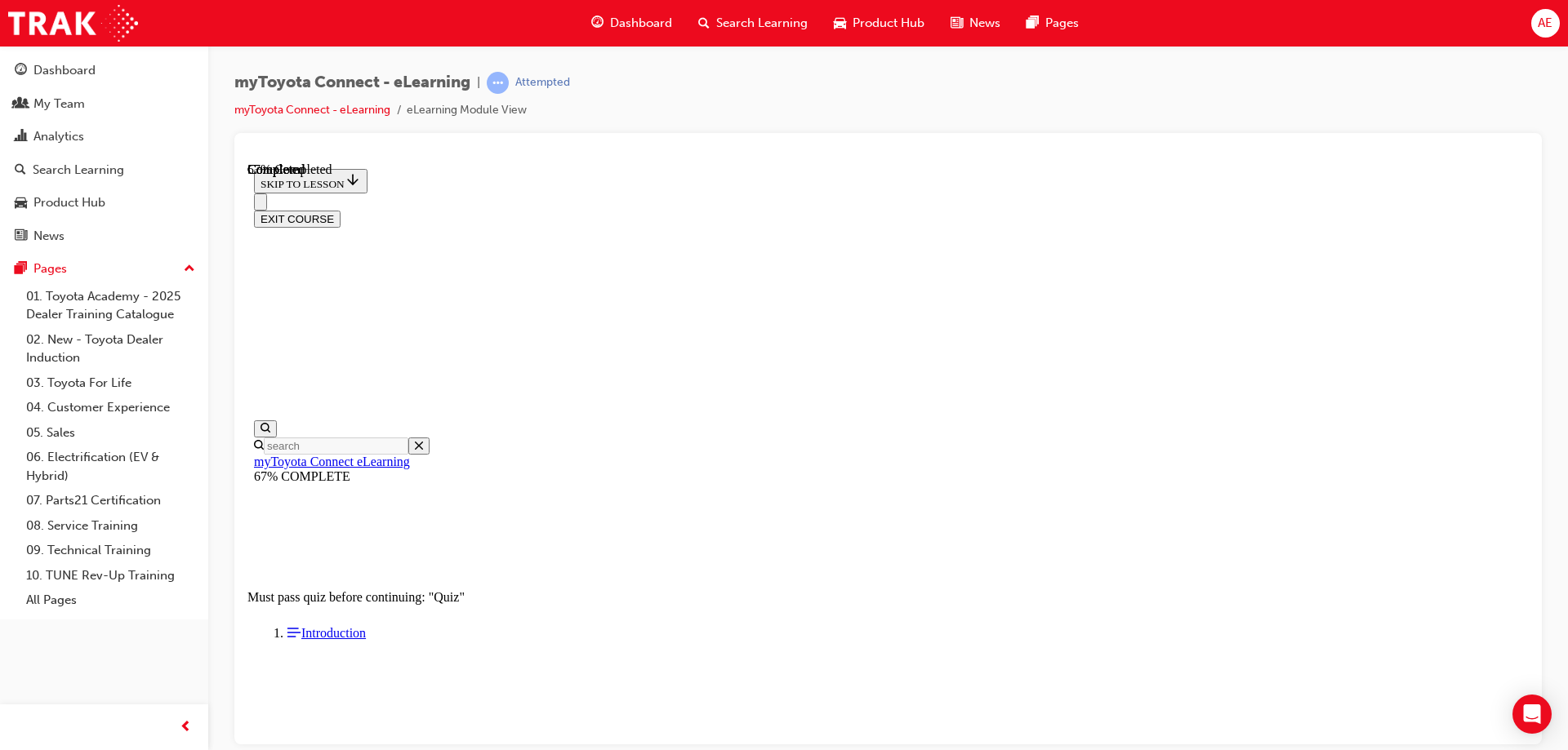
scroll to position [49, 0]
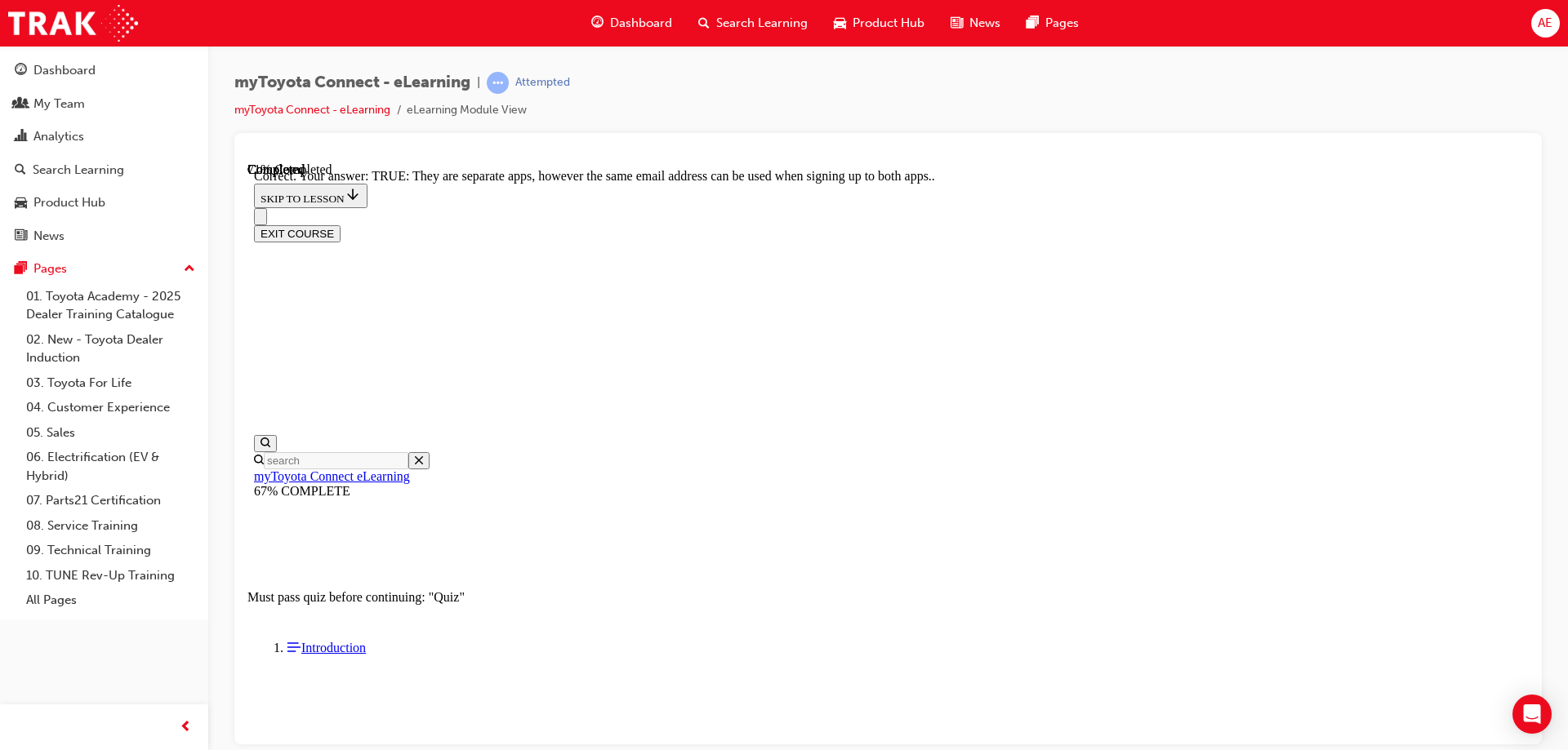
scroll to position [192, 0]
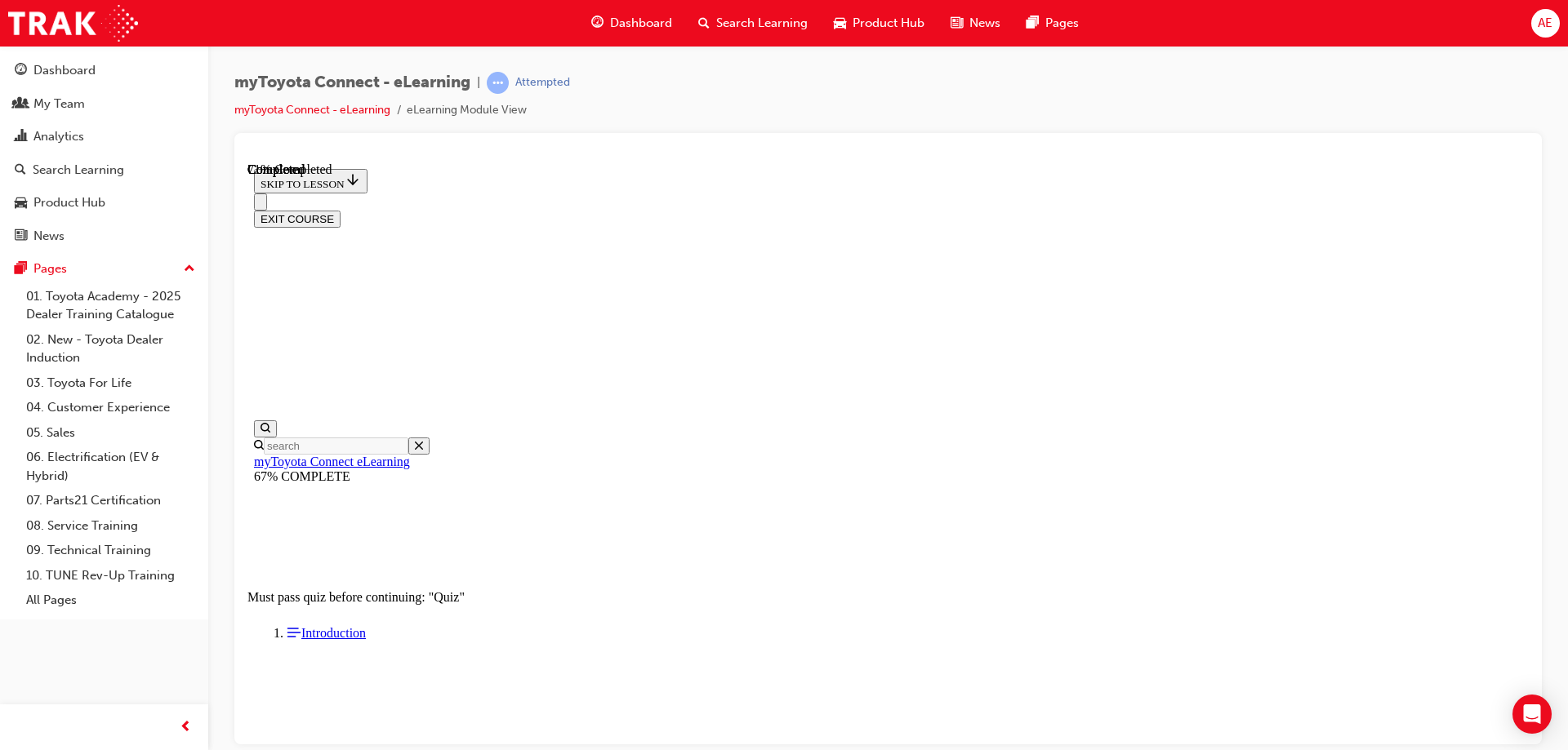
scroll to position [213, 0]
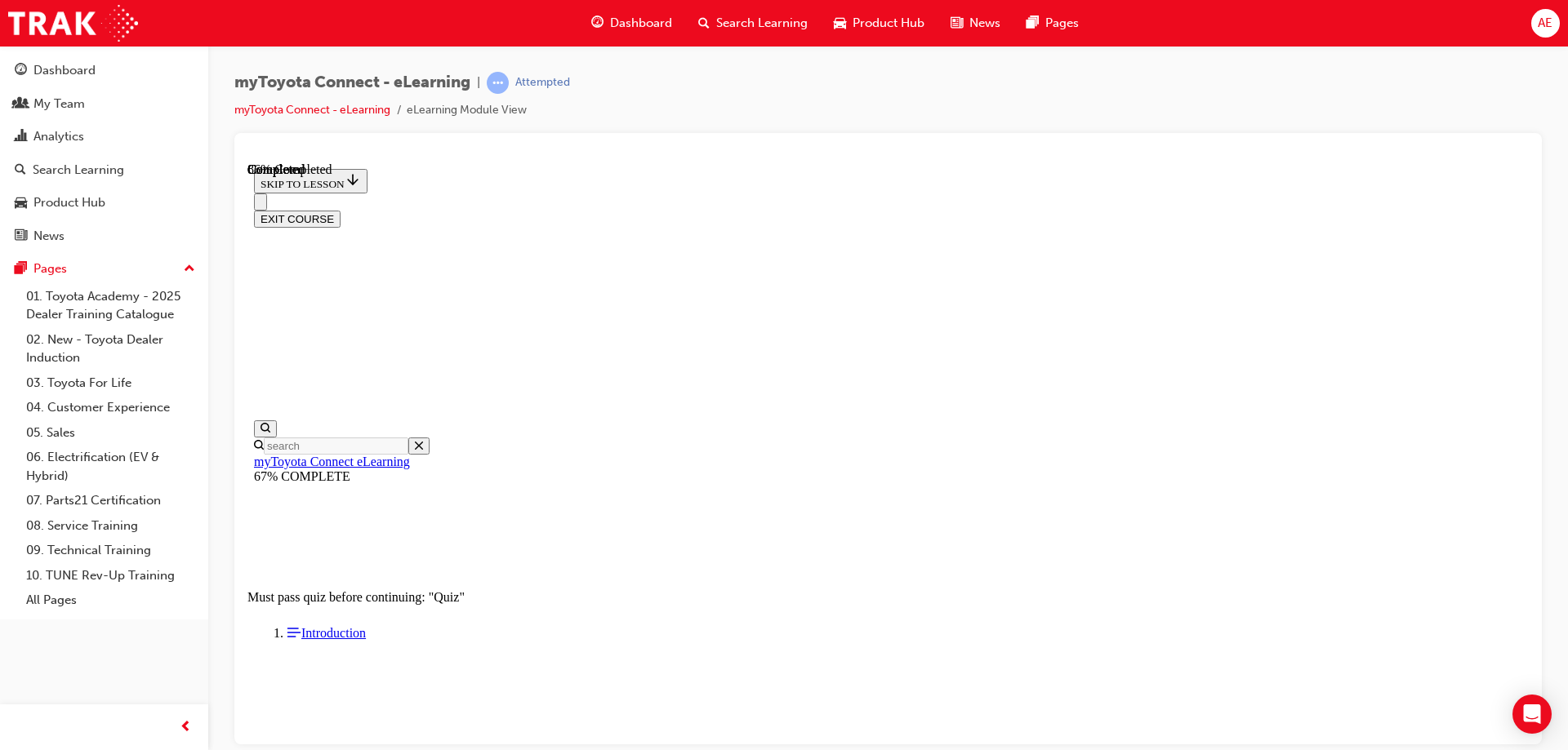
scroll to position [132, 0]
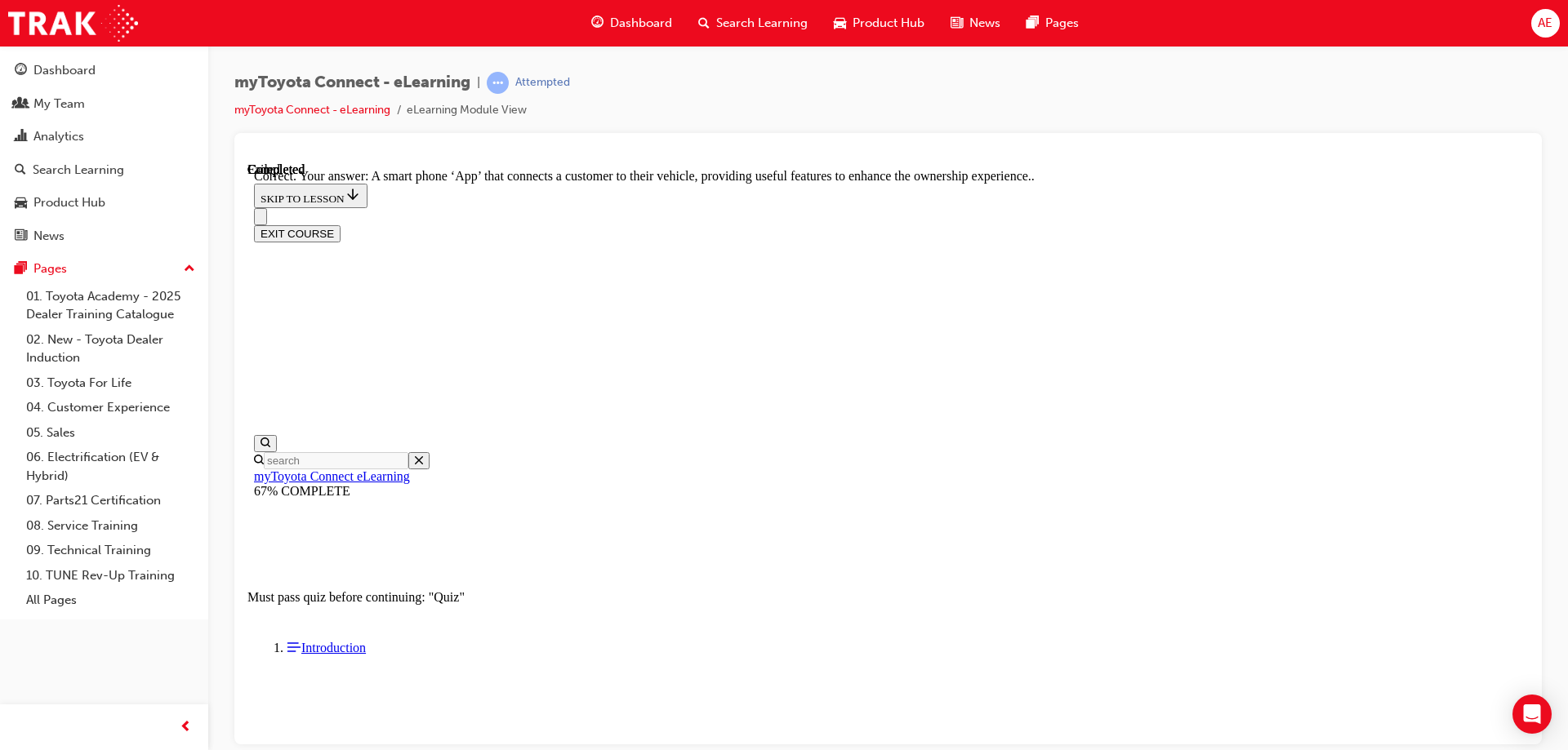
scroll to position [295, 0]
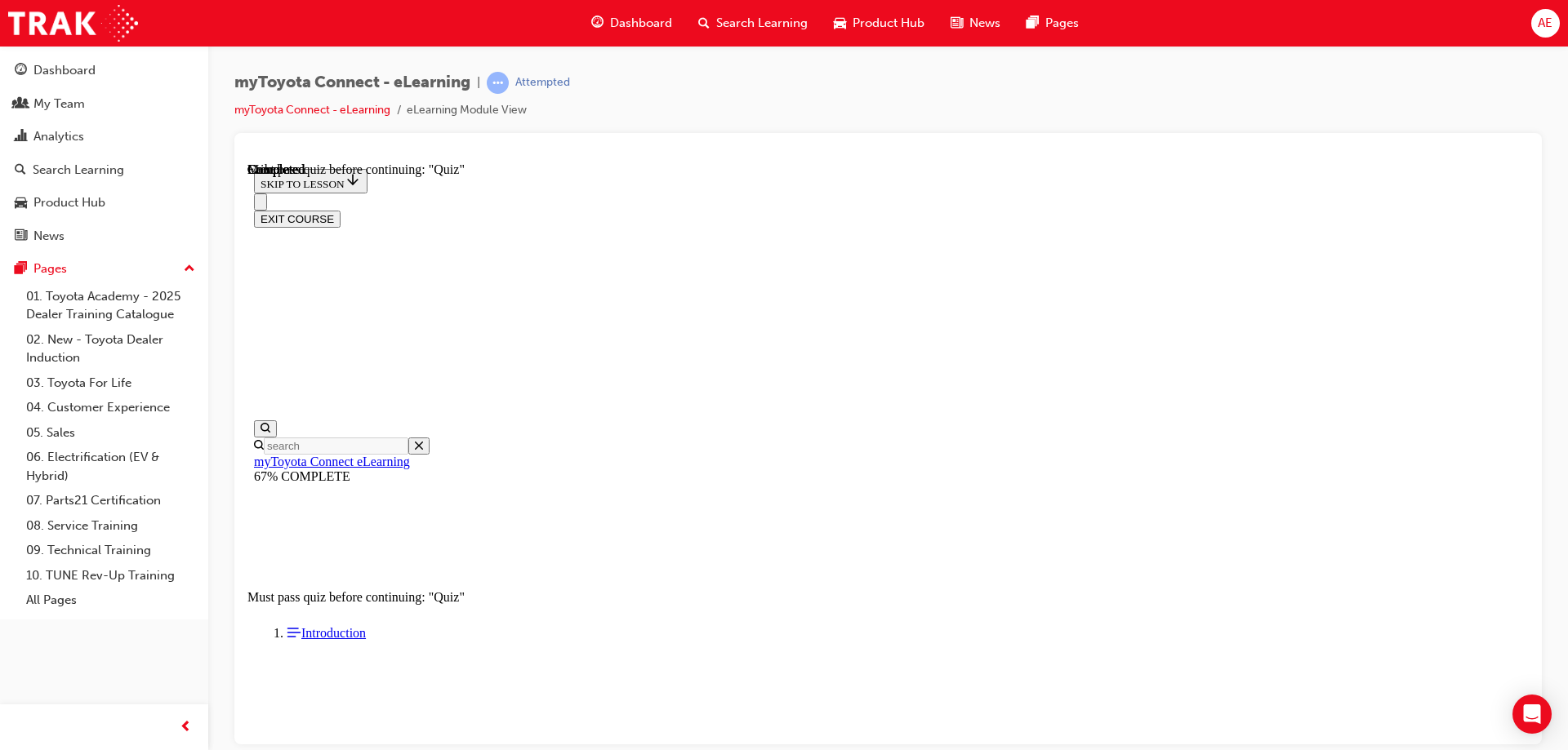
scroll to position [301, 0]
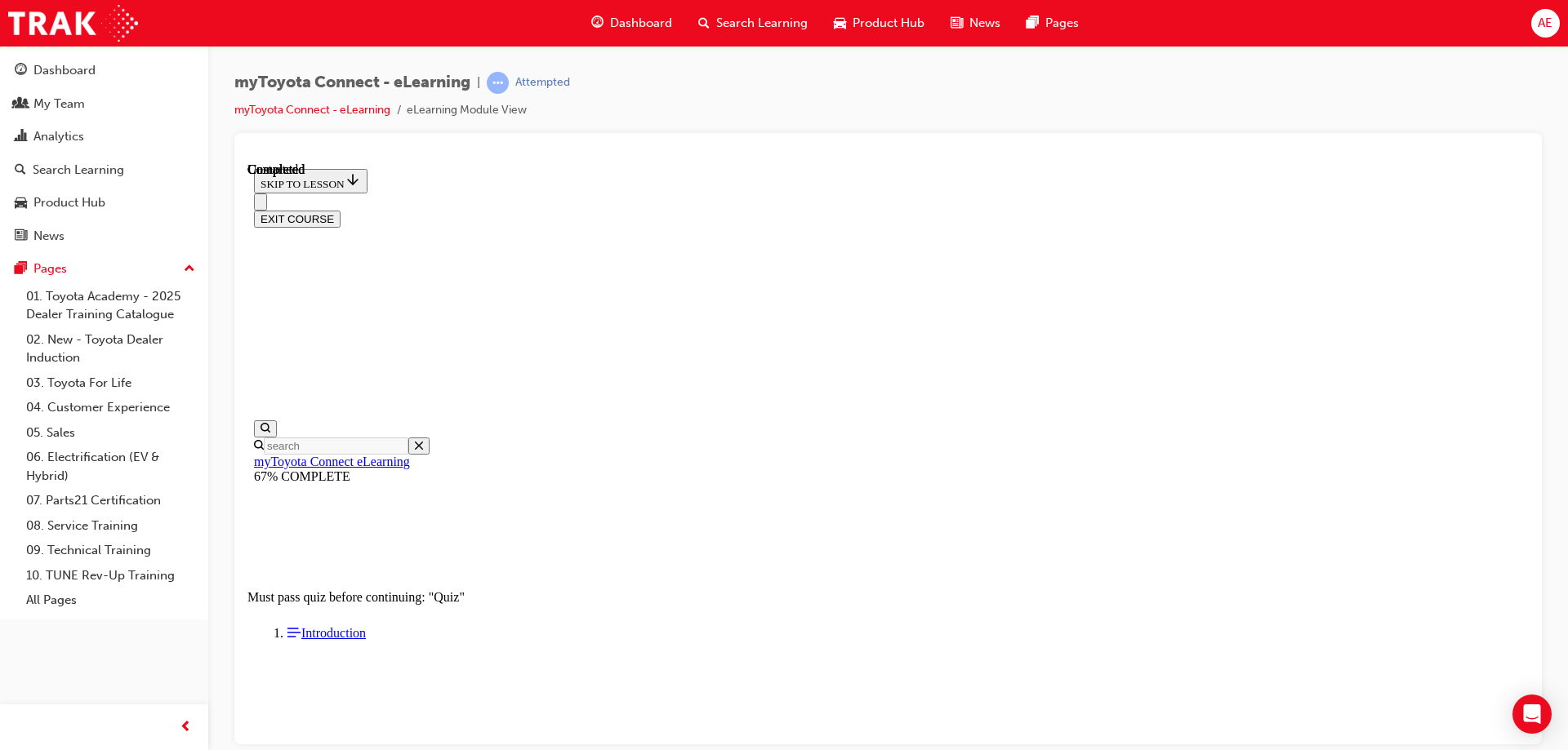
scroll to position [49, 0]
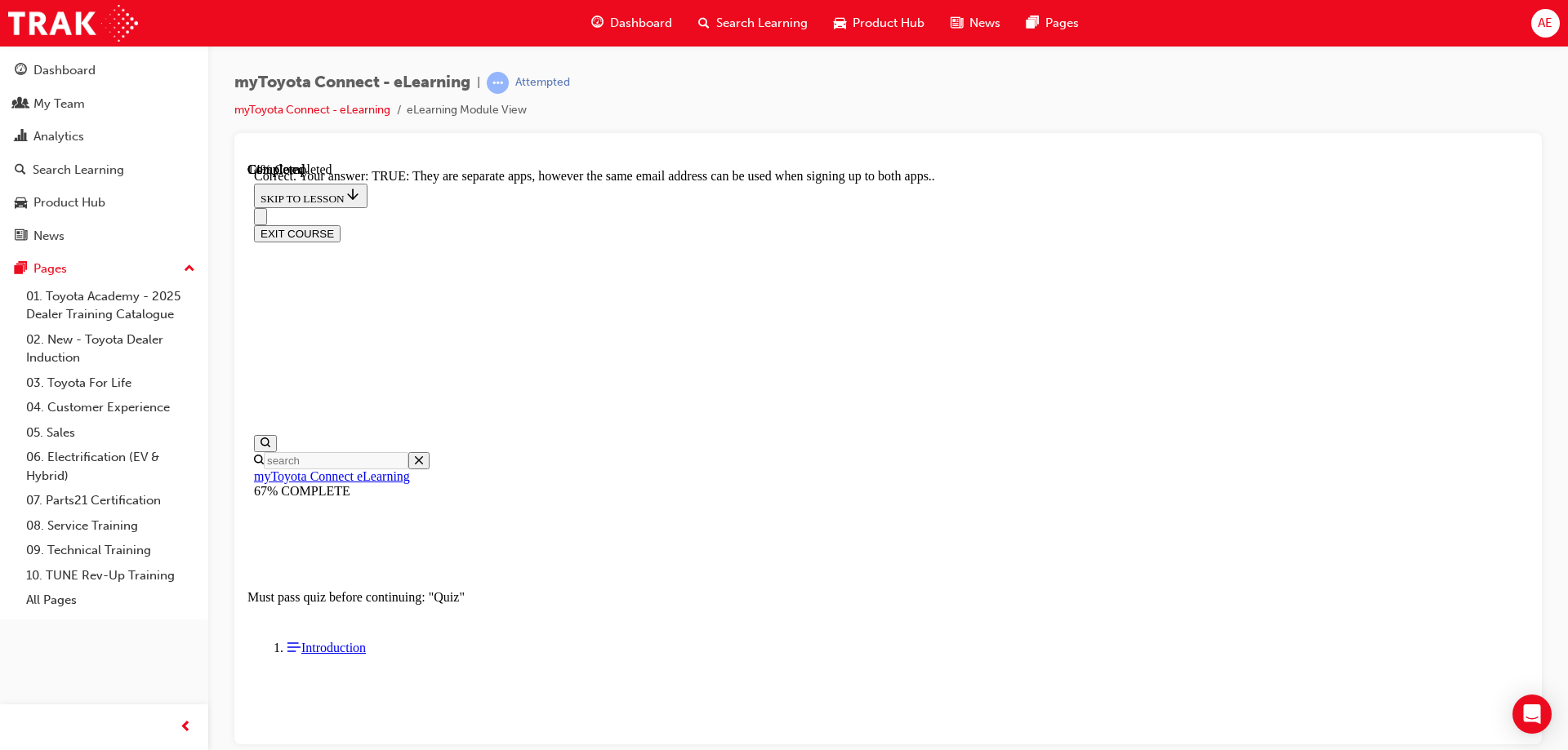
scroll to position [192, 0]
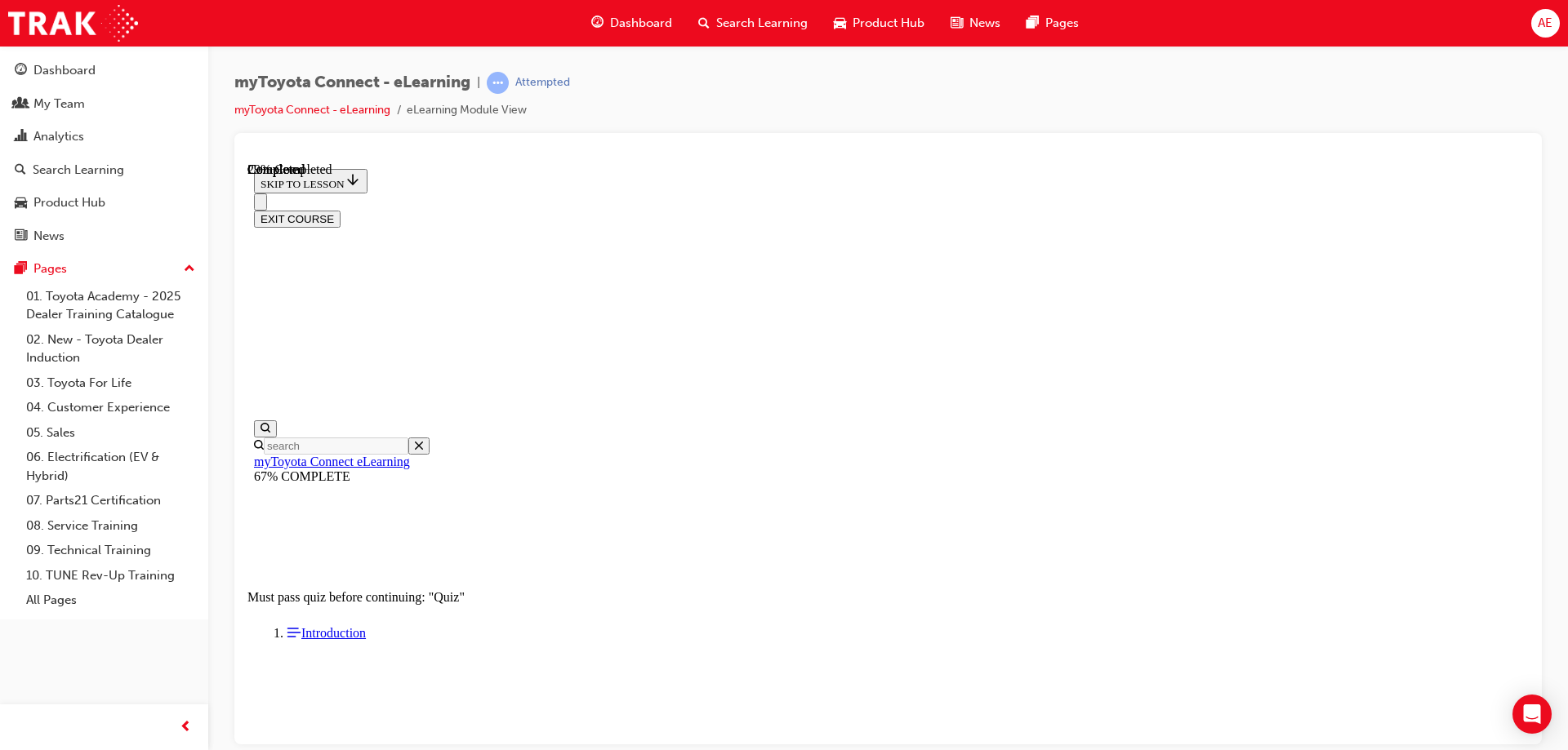
scroll to position [49, 0]
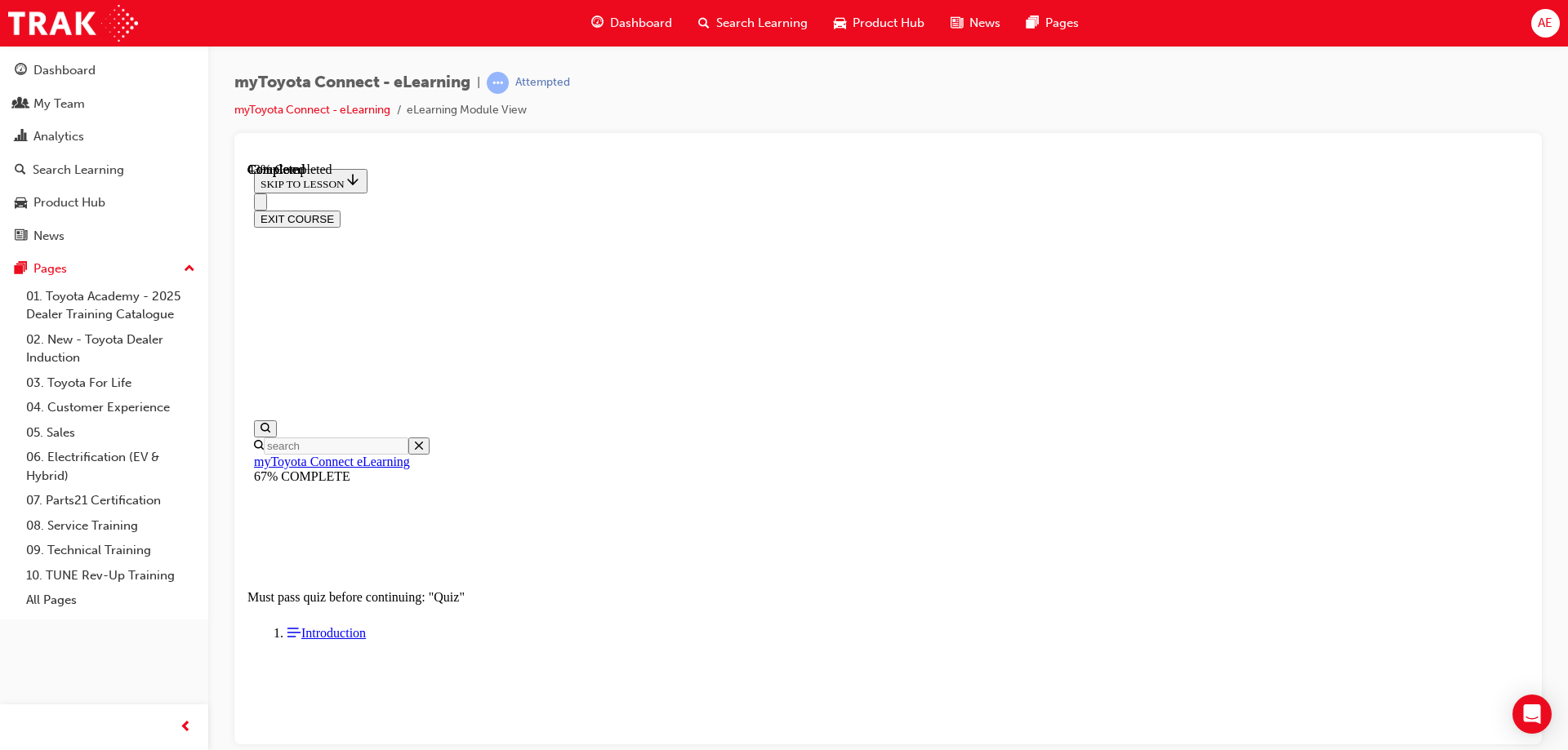
scroll to position [213, 0]
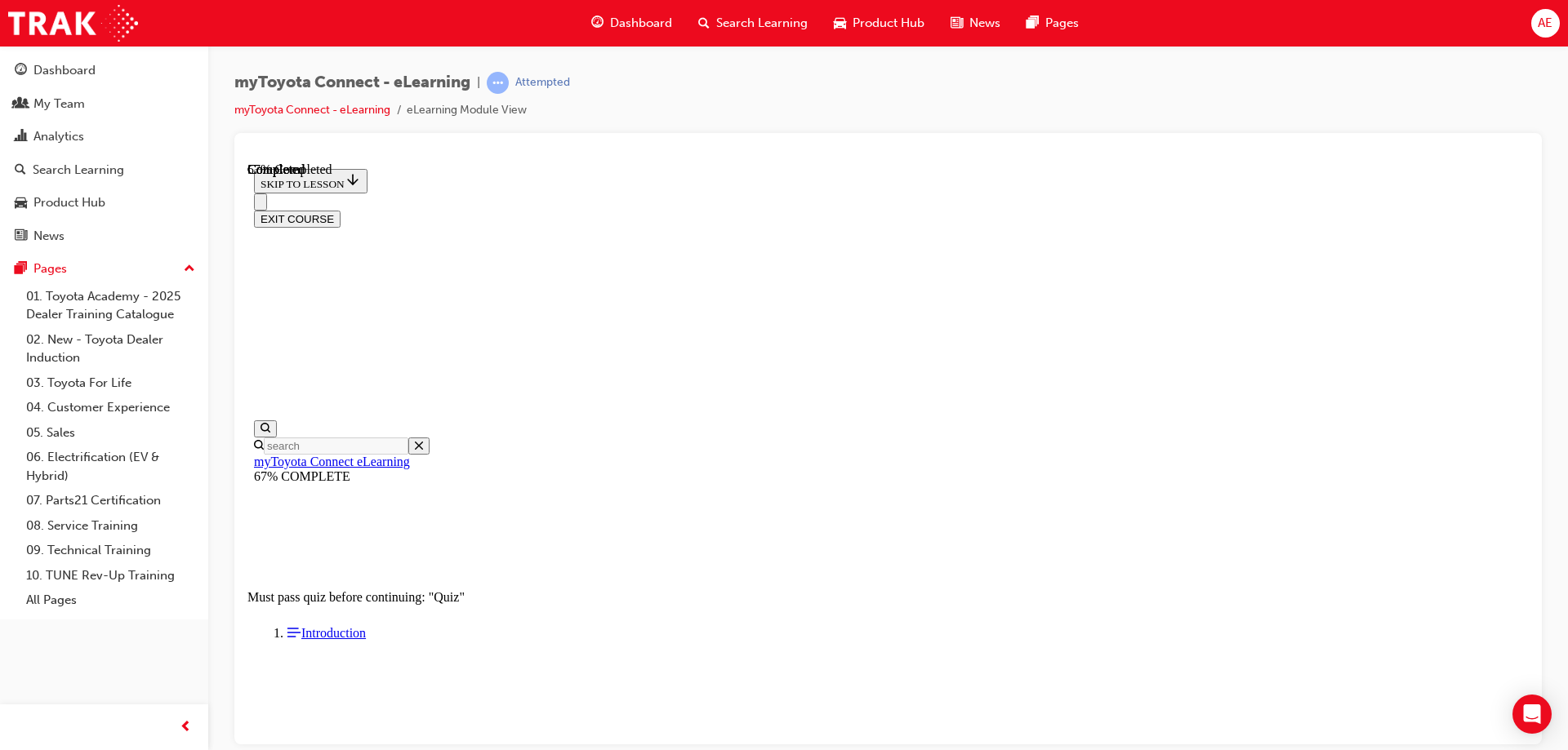
scroll to position [49, 0]
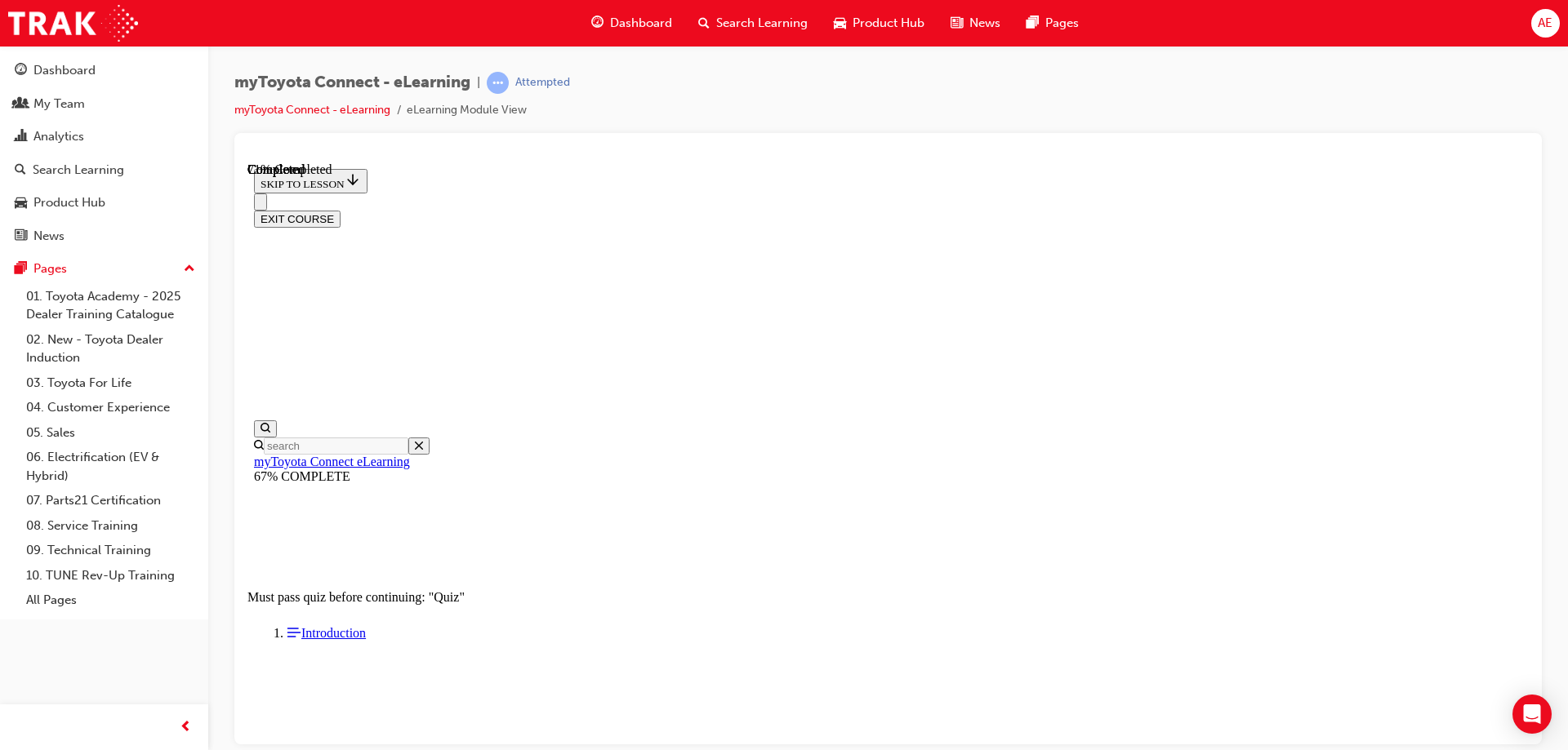
scroll to position [49, 0]
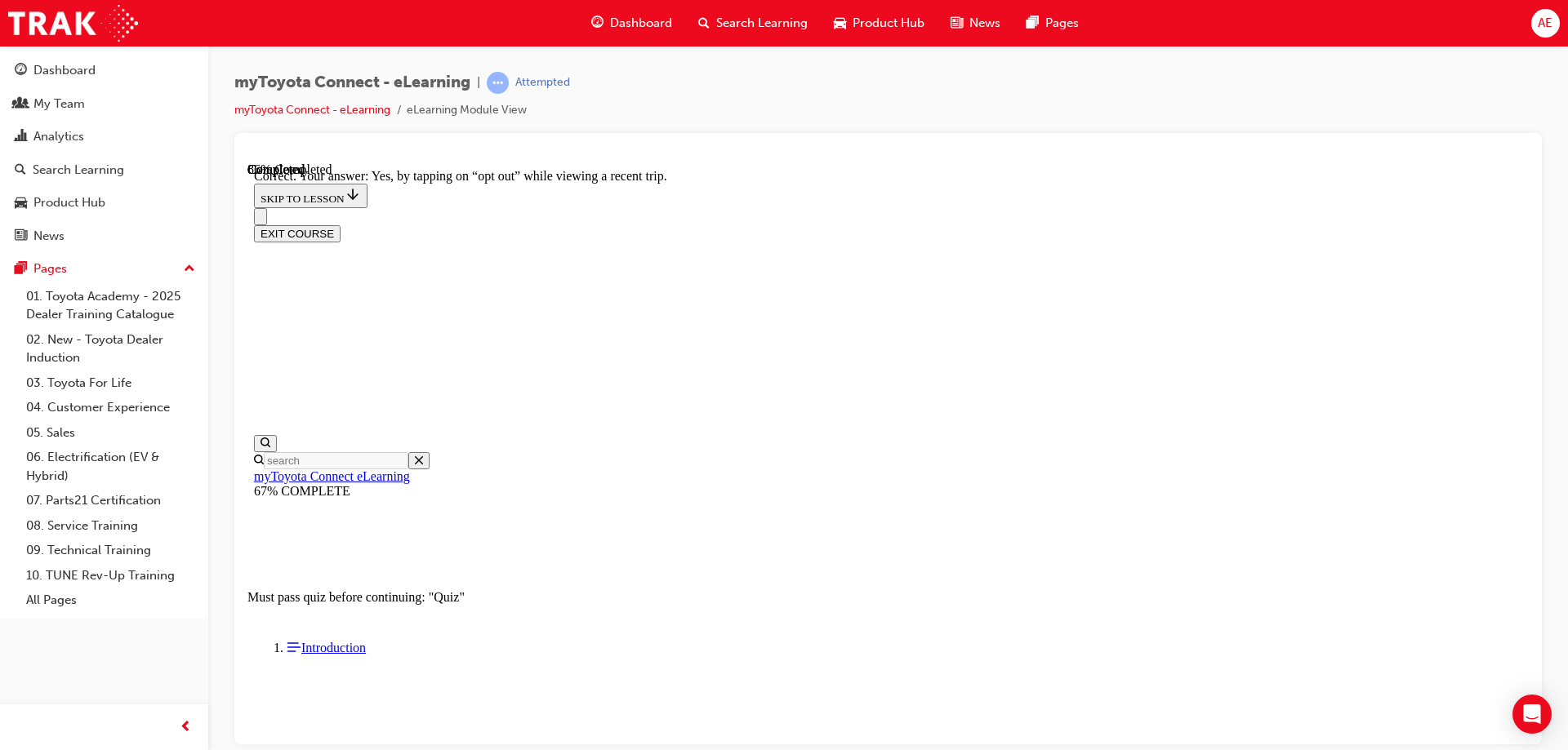
scroll to position [175, 0]
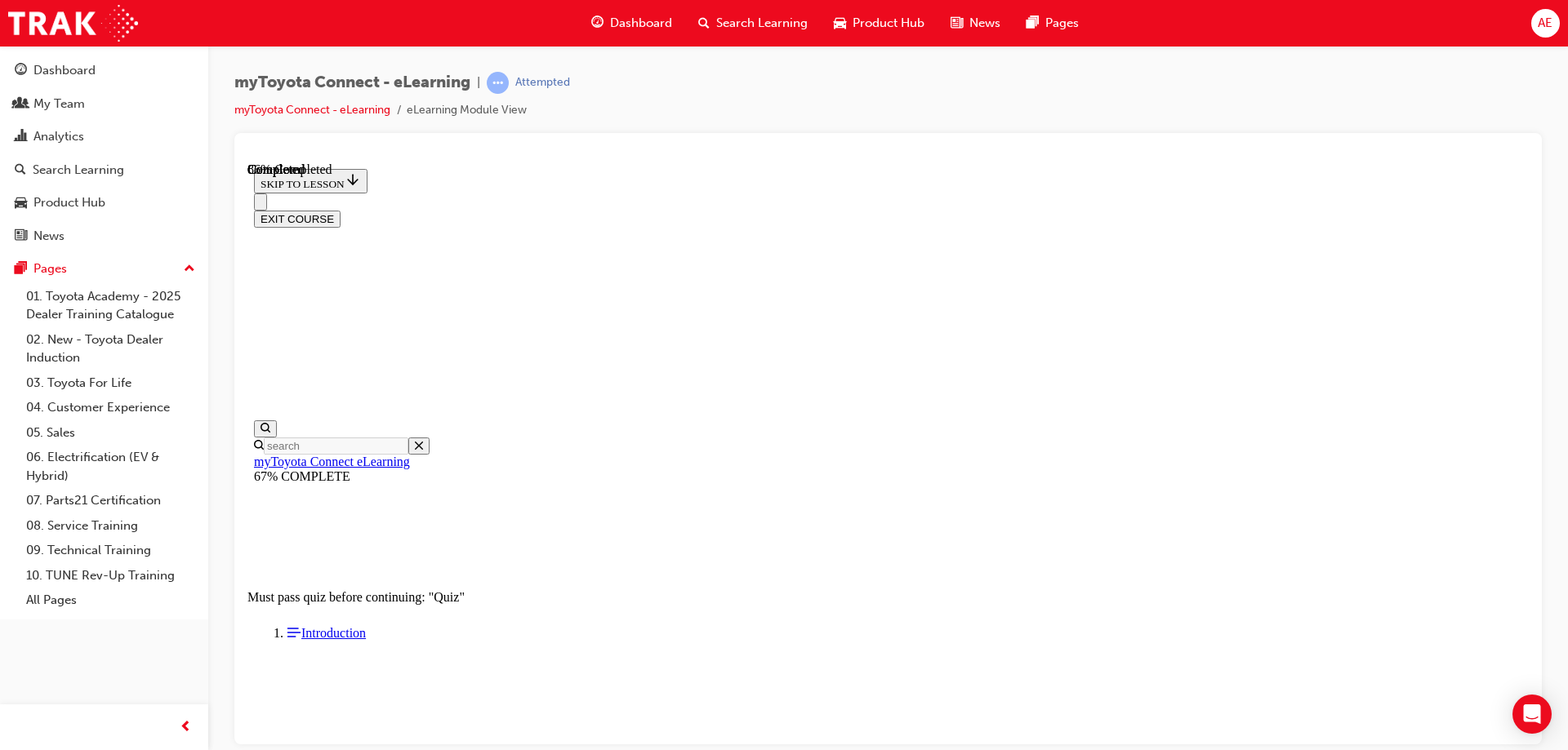
scroll to position [234, 0]
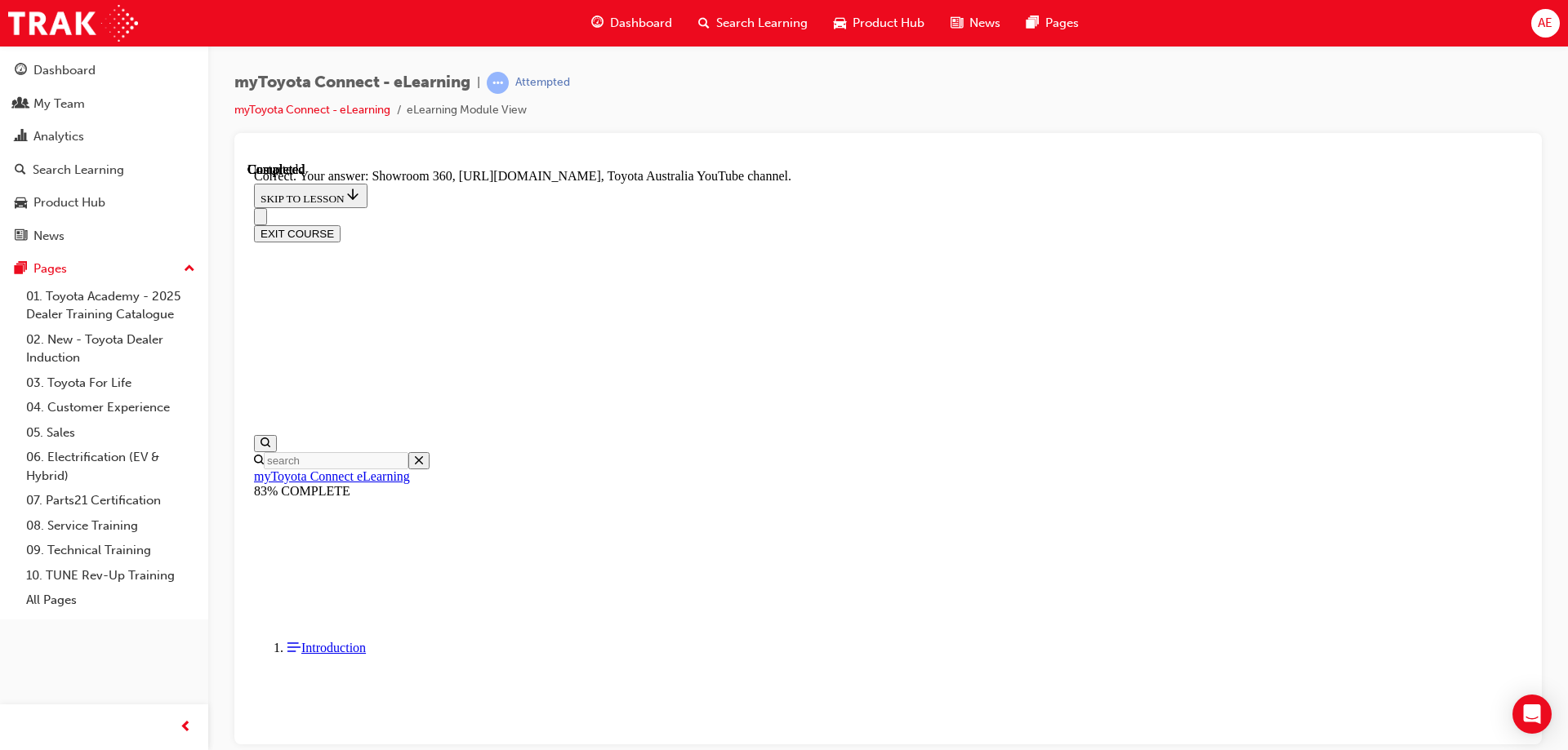
scroll to position [333, 0]
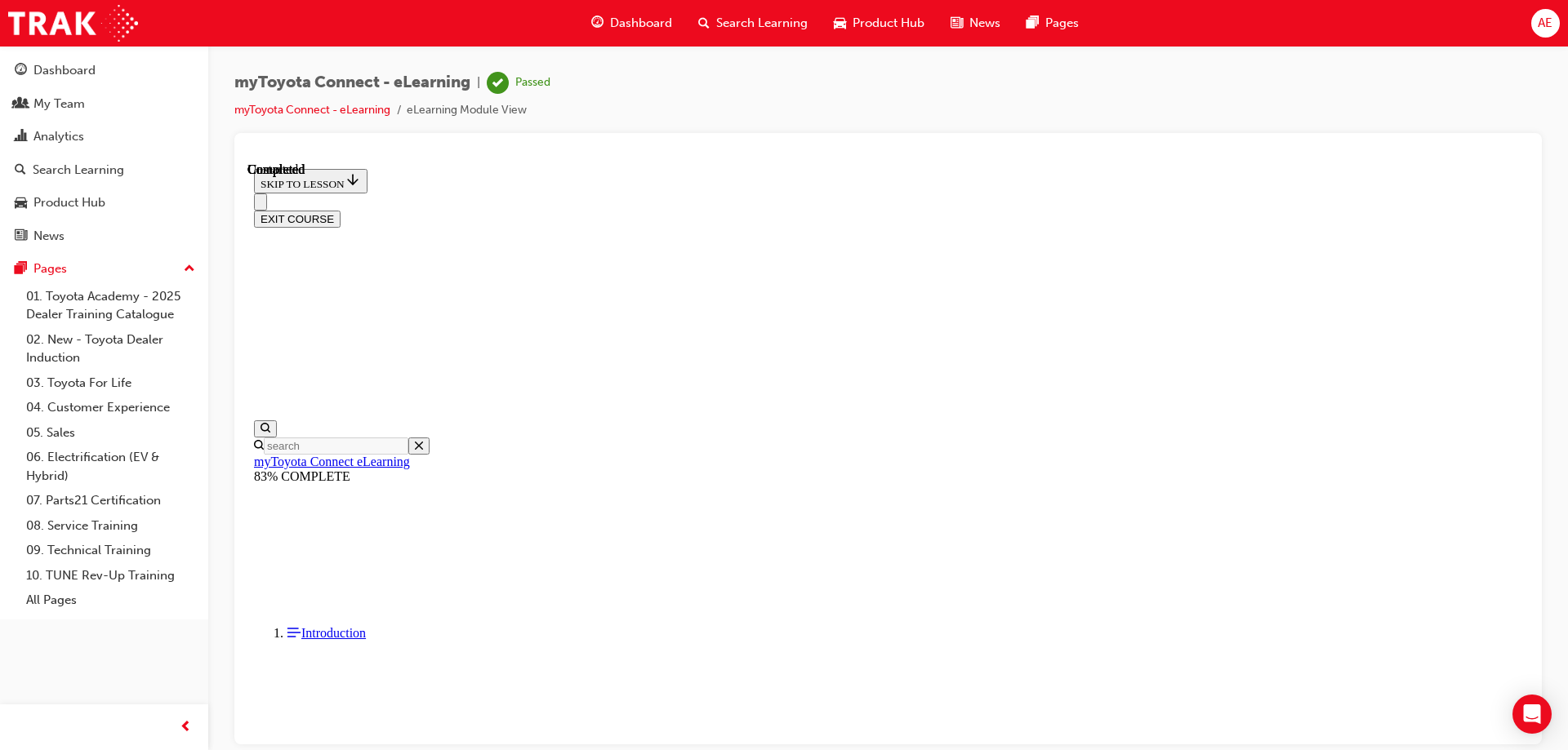
scroll to position [301, 0]
click at [341, 210] on button "EXIT COURSE" at bounding box center [297, 218] width 86 height 17
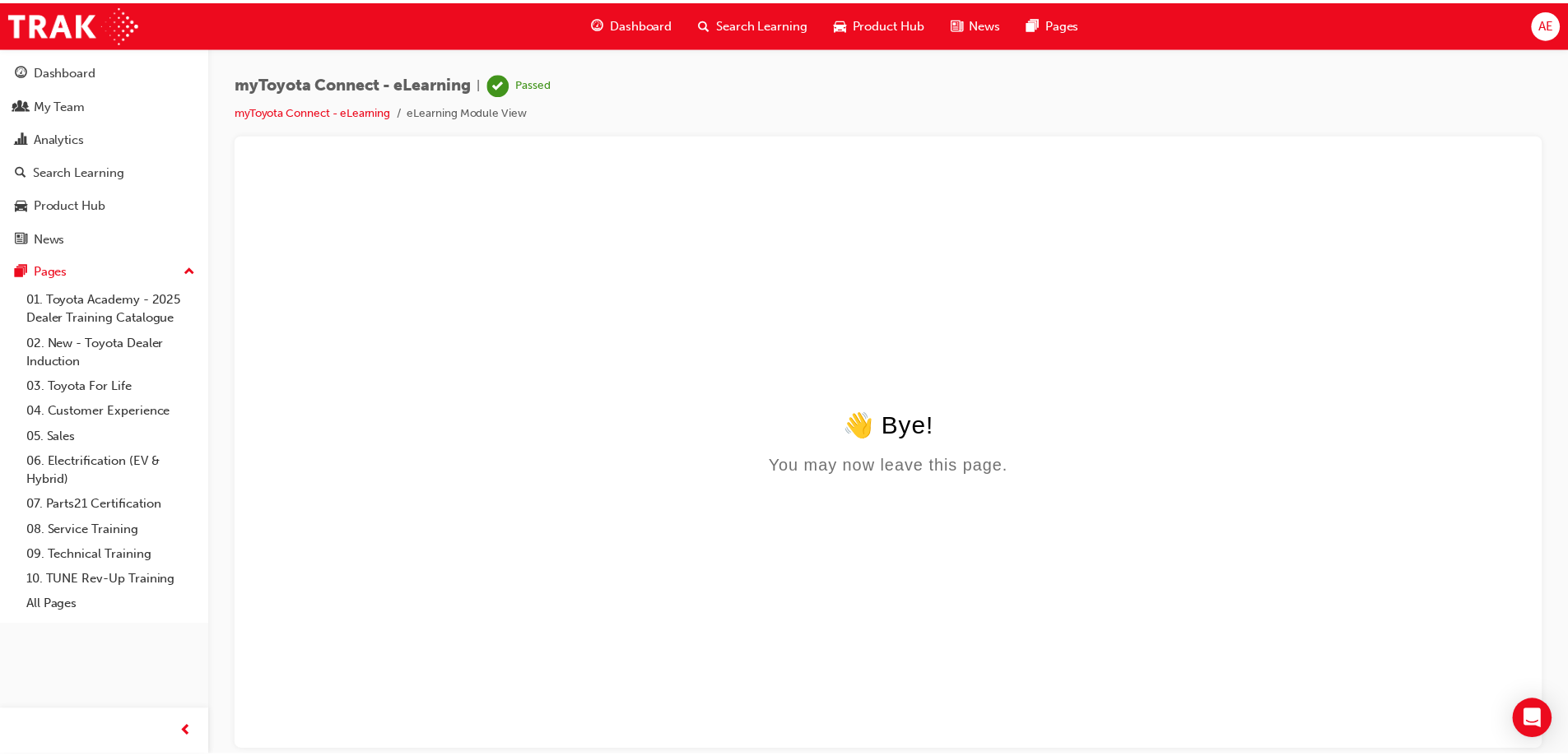
scroll to position [0, 0]
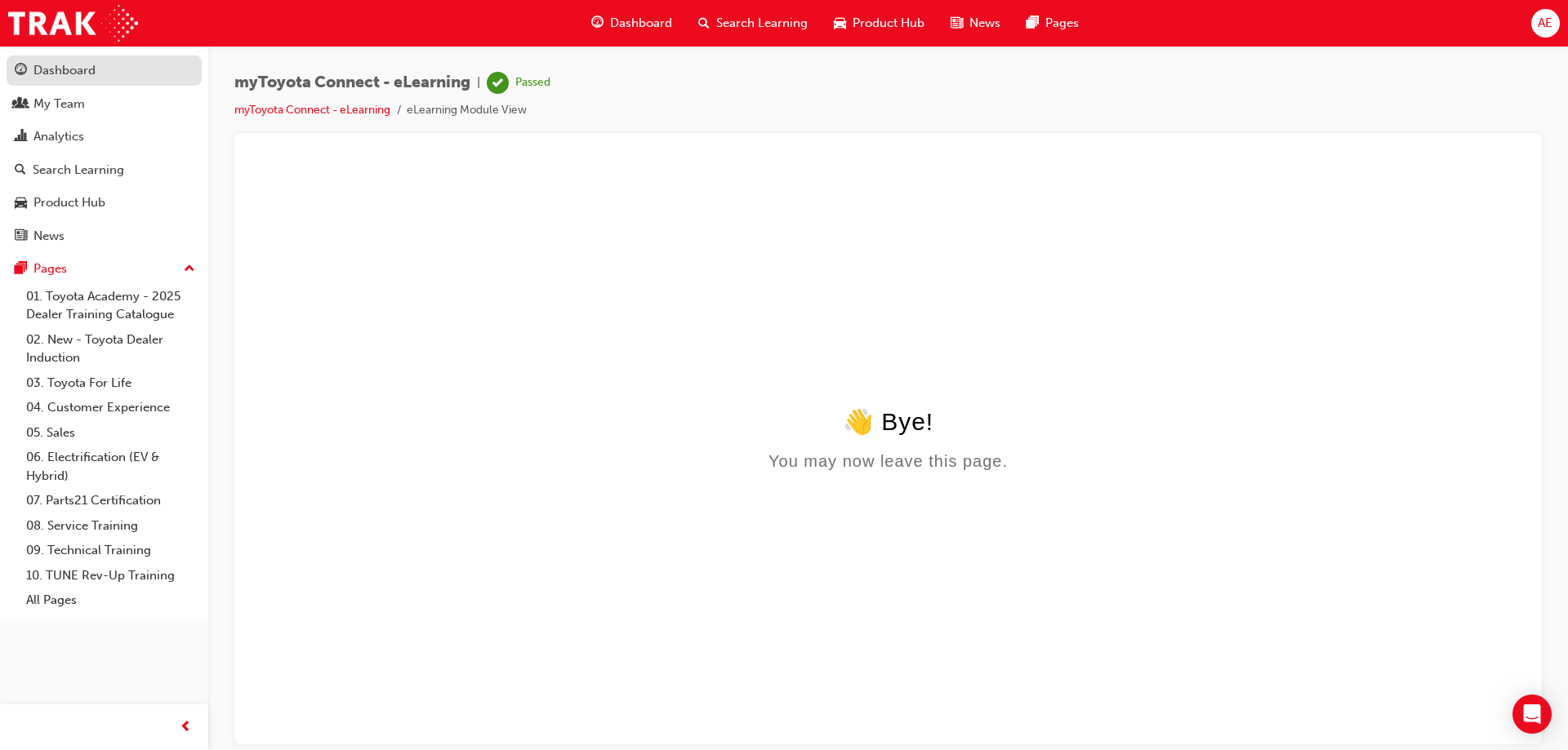
click at [72, 69] on div "Dashboard" at bounding box center [64, 70] width 62 height 19
